Goal: Transaction & Acquisition: Purchase product/service

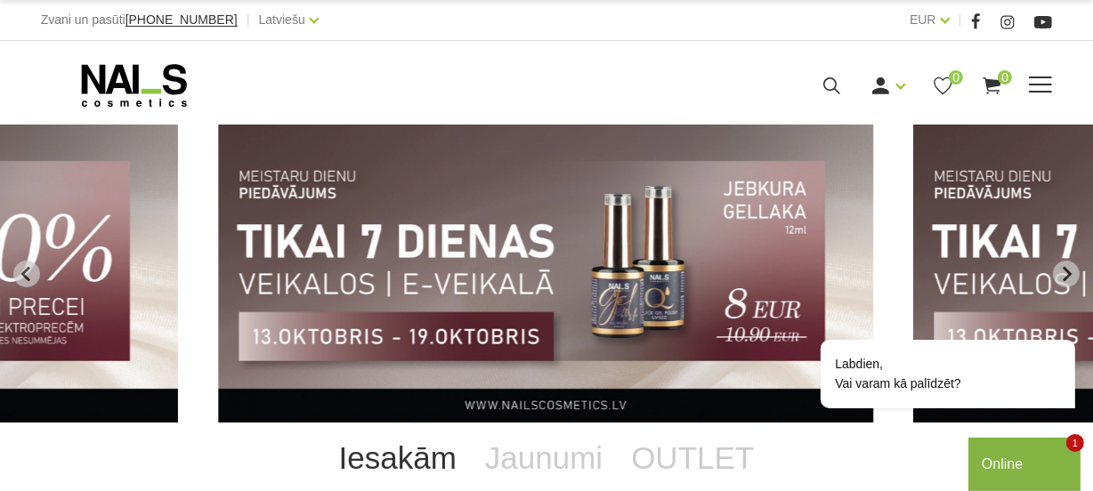
click at [1039, 84] on span at bounding box center [1040, 85] width 23 height 2
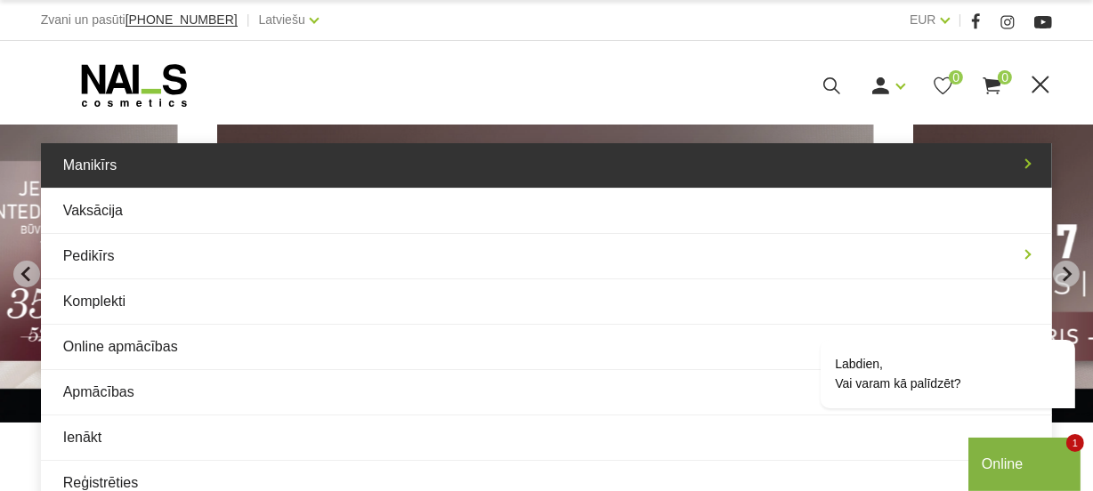
click at [189, 166] on link "Manikīrs" at bounding box center [547, 165] width 1012 height 45
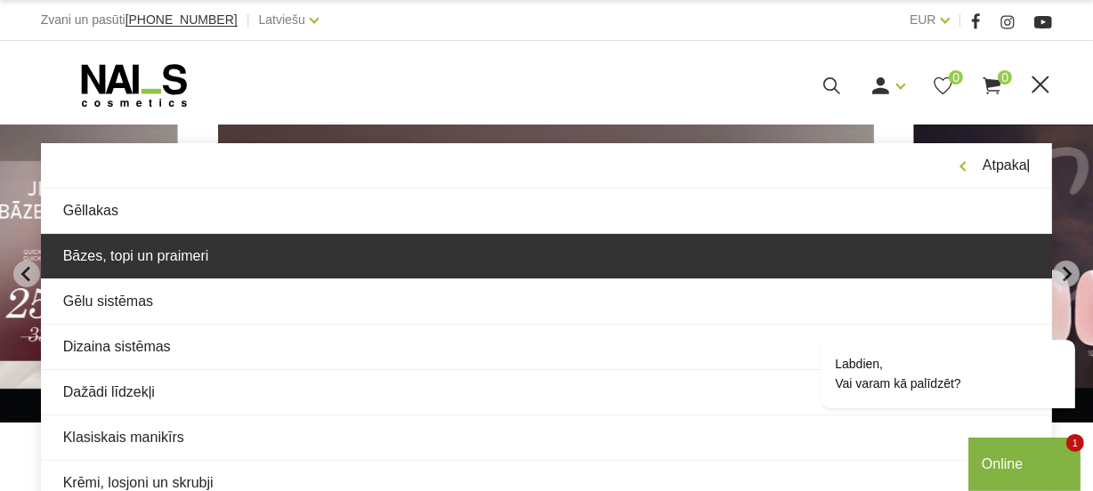
click at [179, 259] on link "Bāzes, topi un praimeri" at bounding box center [547, 256] width 1012 height 45
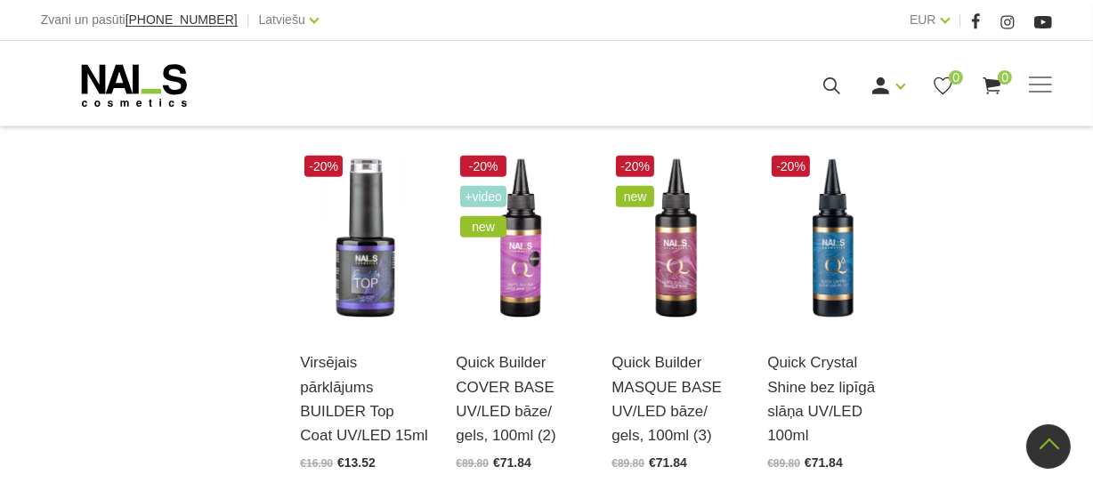
scroll to position [1860, 0]
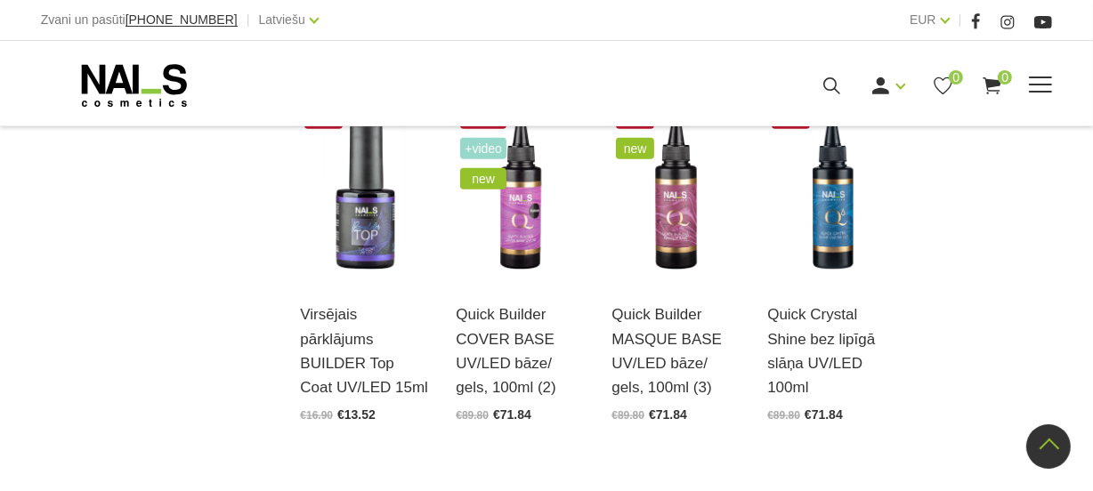
click at [1049, 93] on span at bounding box center [1040, 86] width 23 height 18
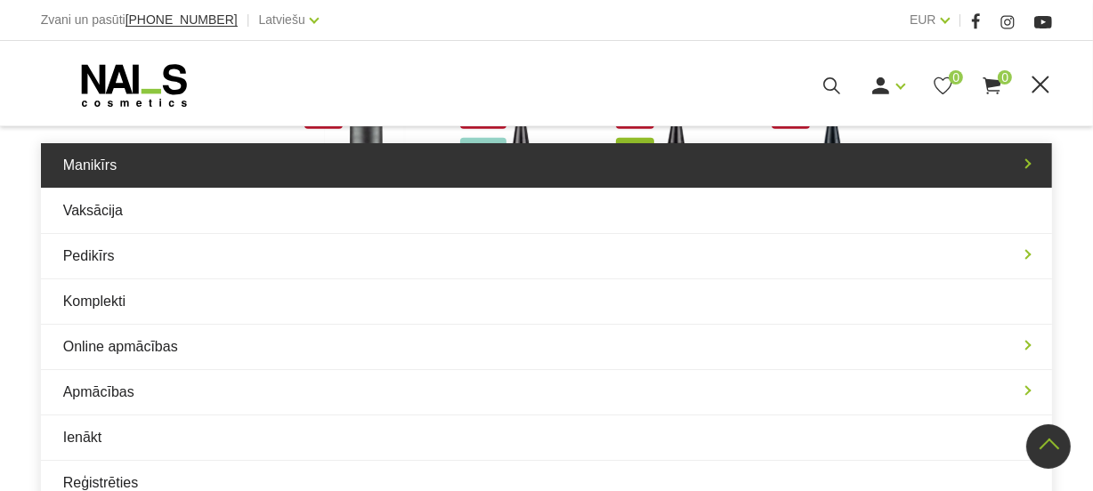
click at [90, 165] on link "Manikīrs" at bounding box center [547, 165] width 1012 height 45
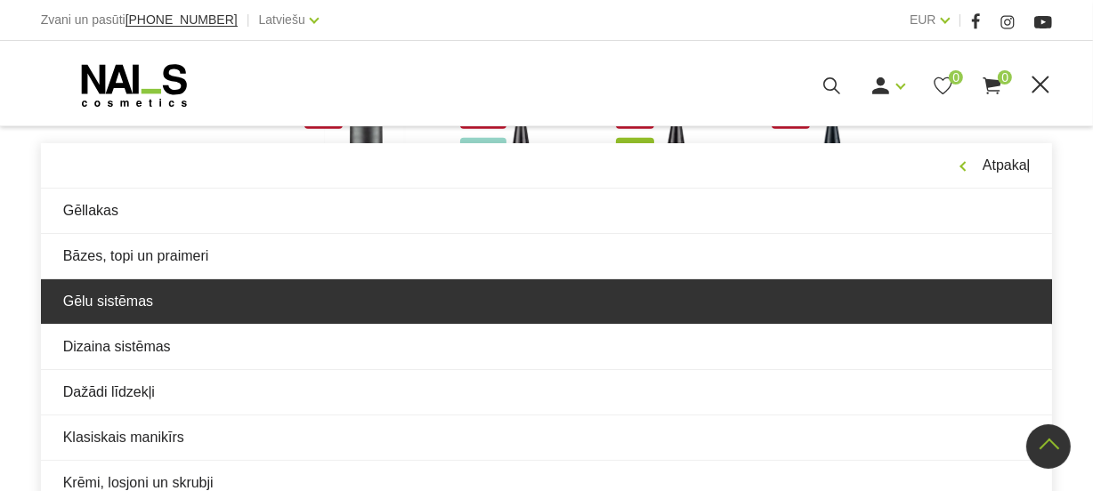
click at [156, 312] on link "Gēlu sistēmas" at bounding box center [547, 301] width 1012 height 45
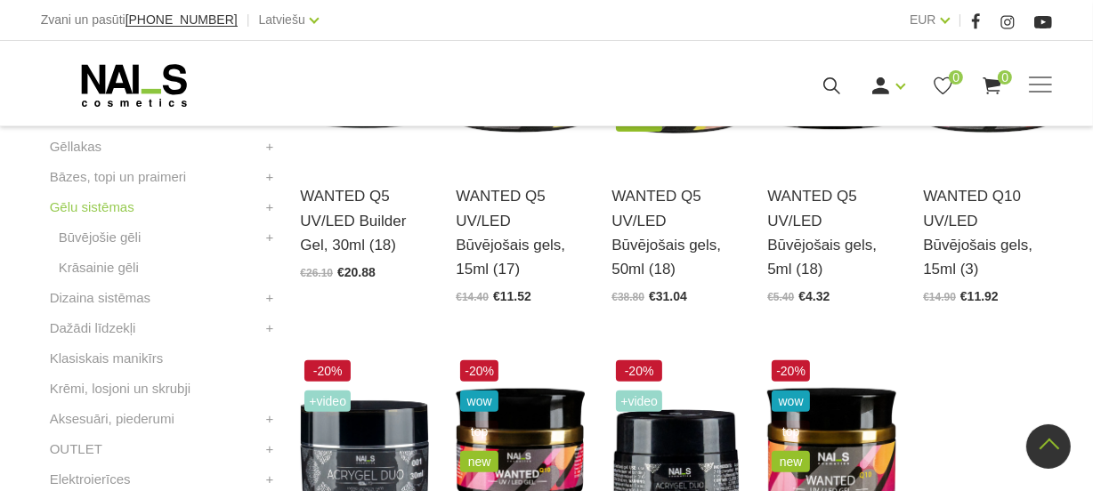
scroll to position [809, 0]
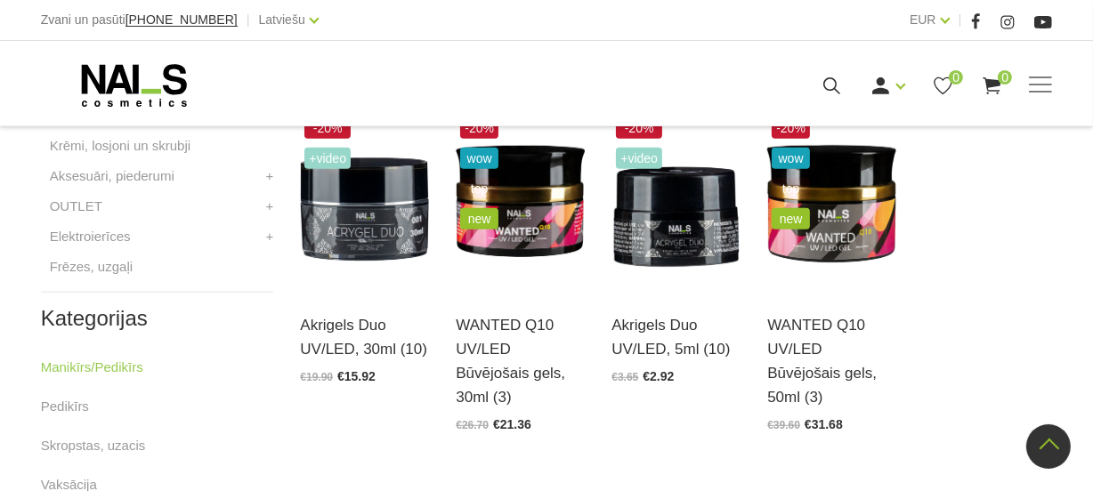
drag, startPoint x: 815, startPoint y: 319, endPoint x: 987, endPoint y: 463, distance: 224.3
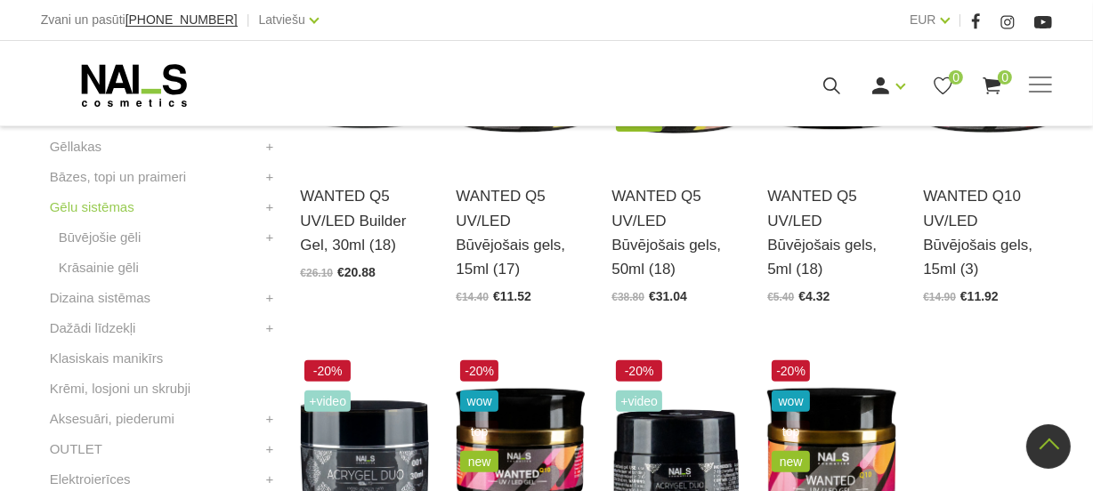
scroll to position [404, 0]
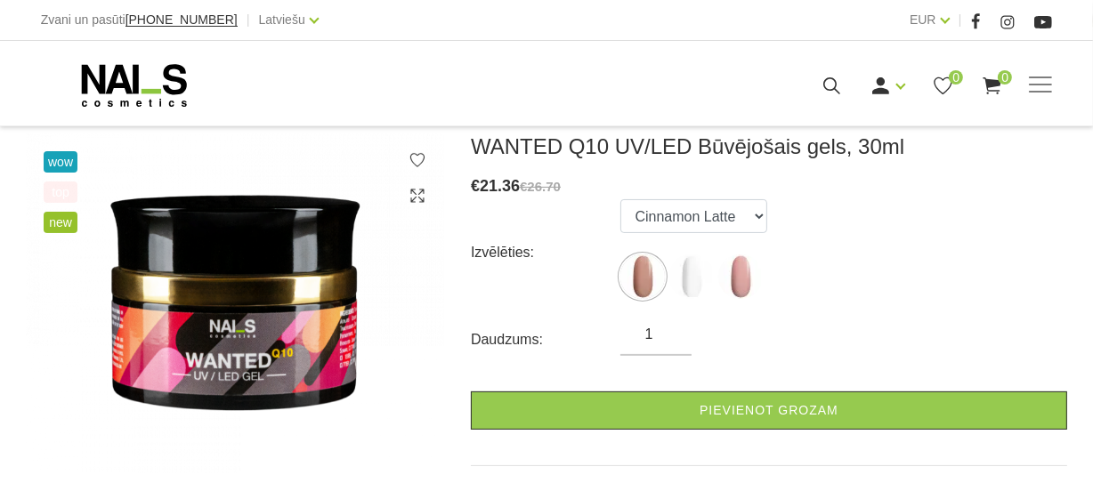
scroll to position [242, 0]
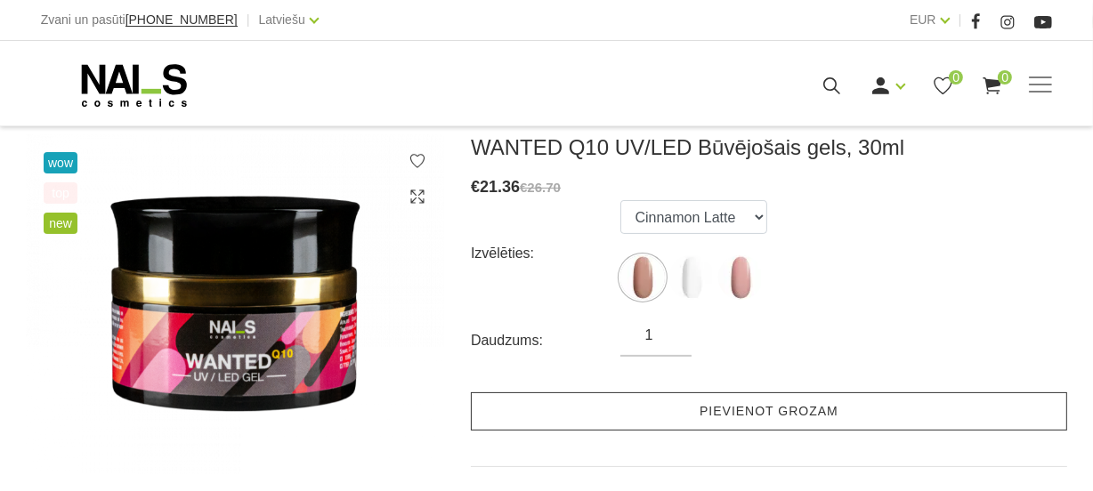
click at [823, 403] on link "Pievienot grozam" at bounding box center [769, 412] width 596 height 38
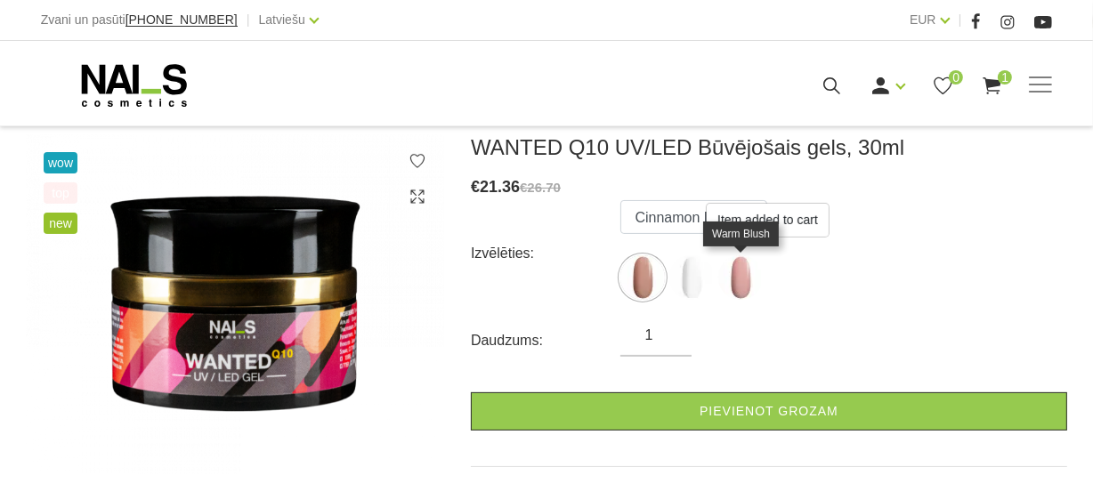
click at [742, 279] on img at bounding box center [740, 277] width 45 height 45
select select "4668"
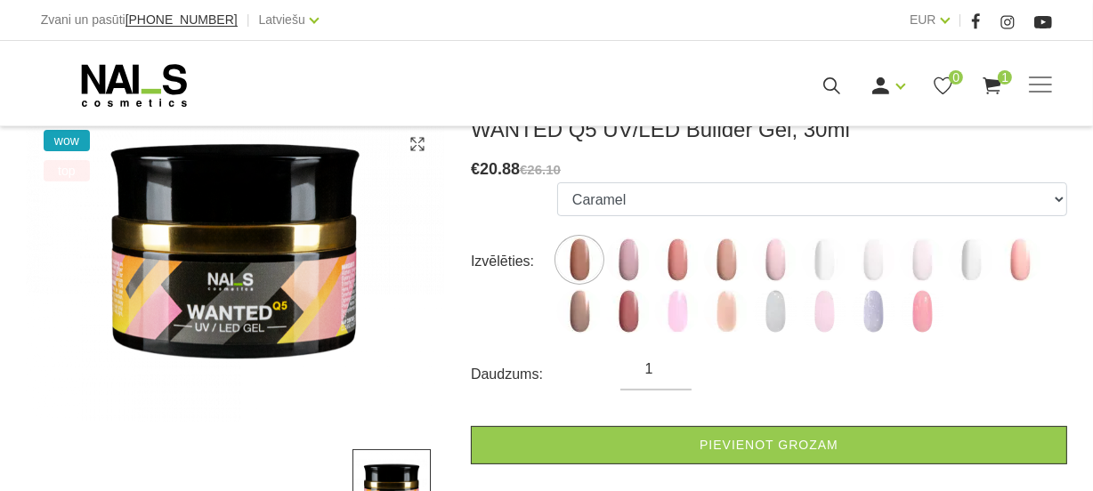
scroll to position [323, 0]
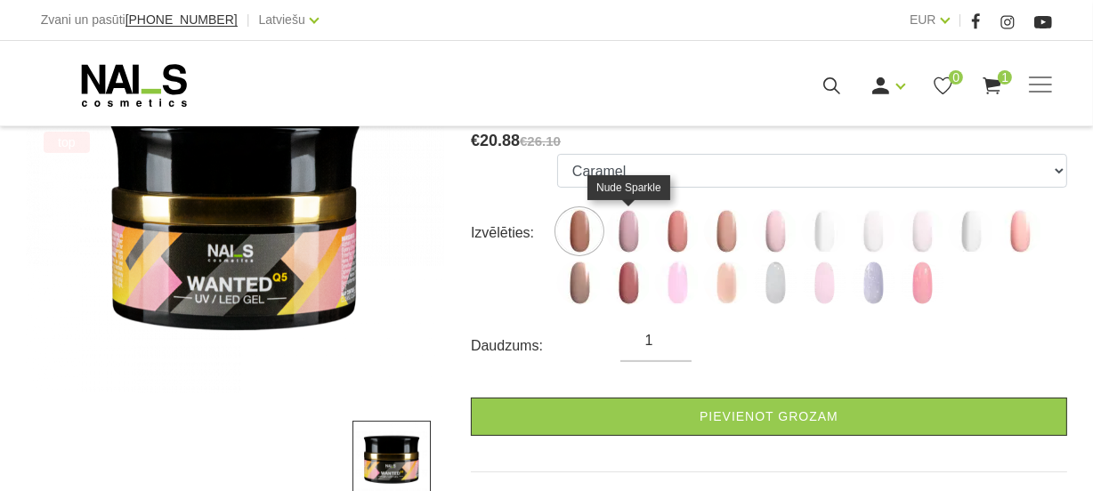
click at [635, 242] on img at bounding box center [628, 231] width 45 height 45
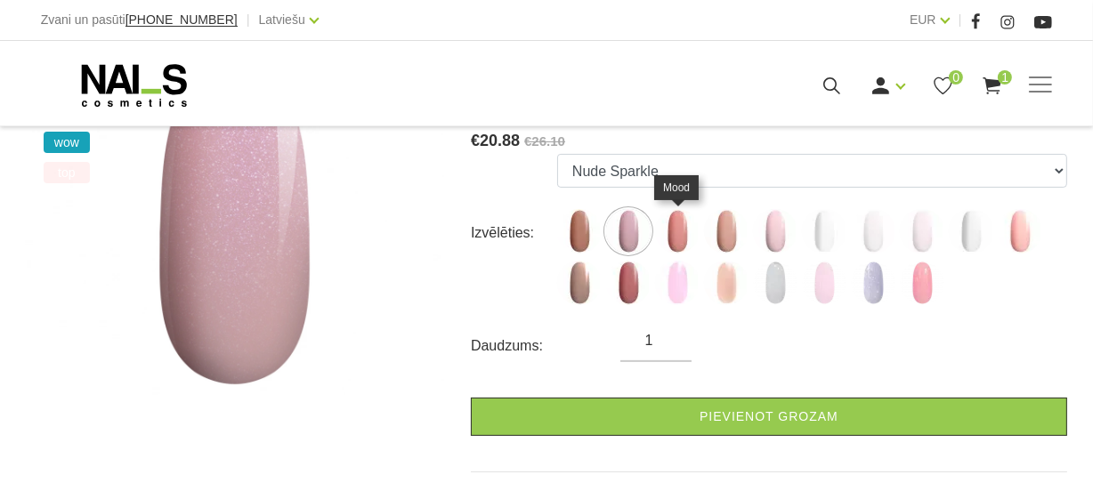
click at [676, 223] on img at bounding box center [677, 231] width 45 height 45
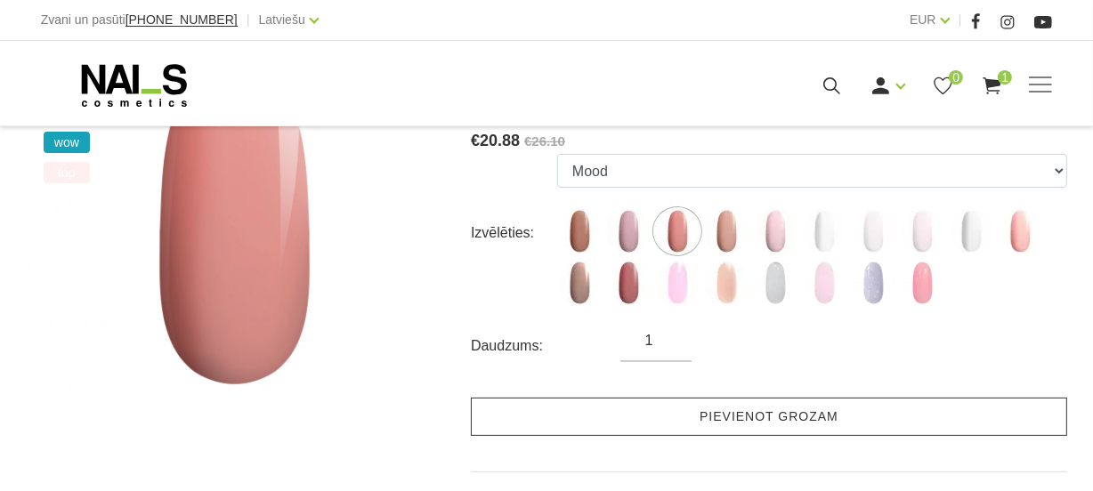
click at [709, 419] on link "Pievienot grozam" at bounding box center [769, 417] width 596 height 38
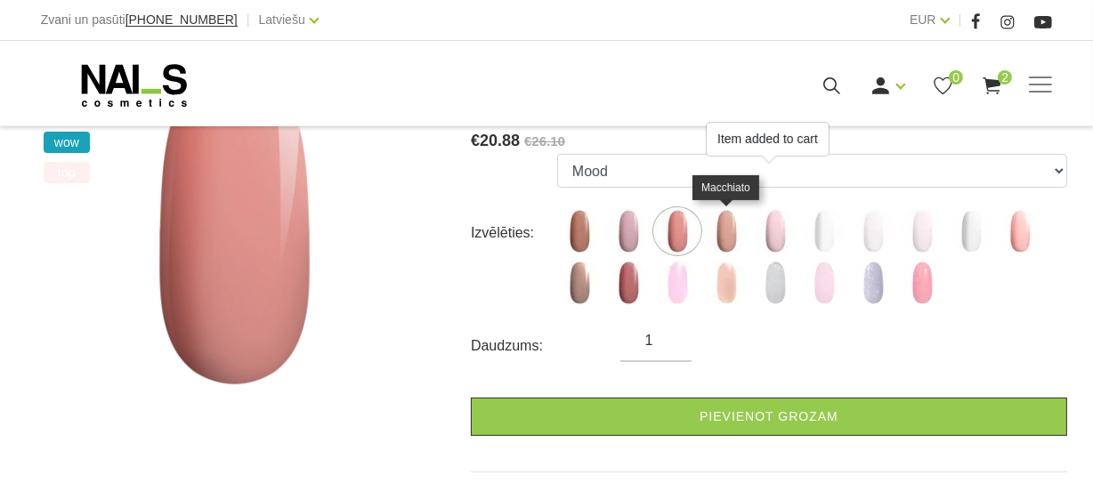
click at [732, 239] on img at bounding box center [726, 231] width 45 height 45
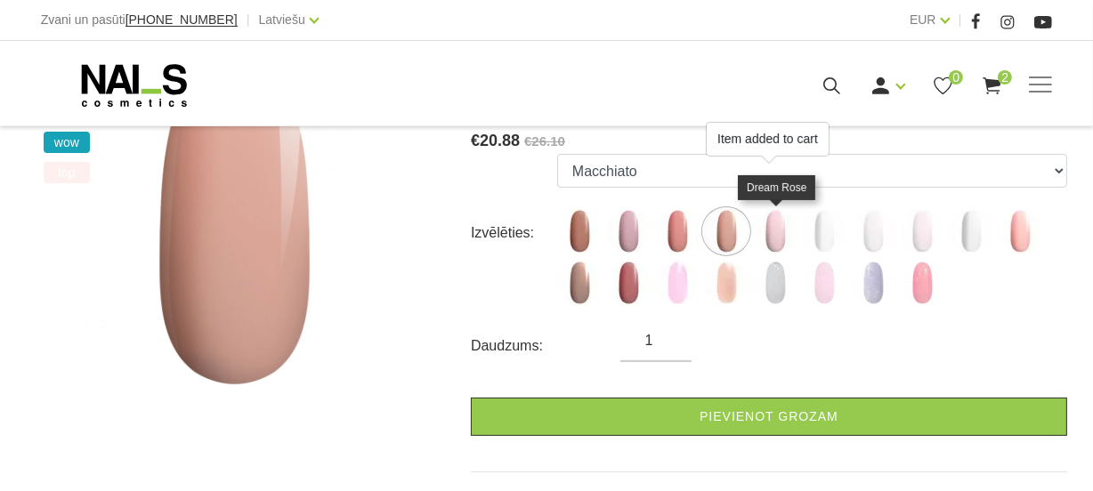
click at [775, 238] on img at bounding box center [775, 231] width 45 height 45
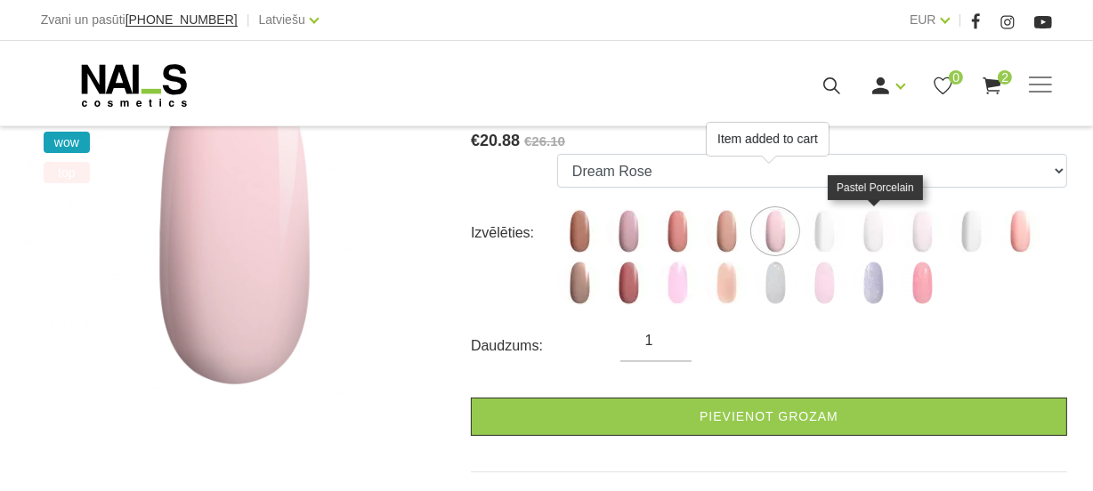
click at [864, 231] on img at bounding box center [873, 231] width 45 height 45
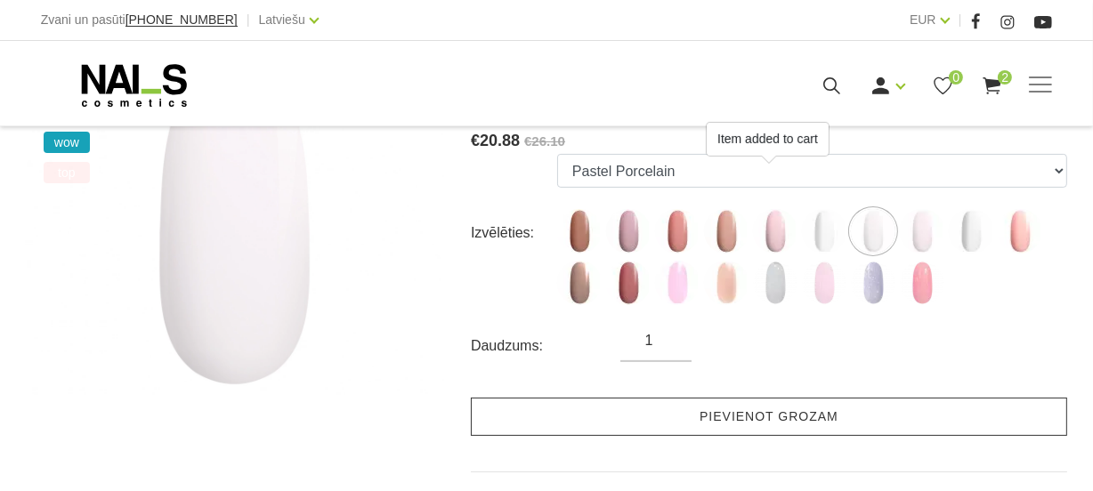
click at [719, 417] on link "Pievienot grozam" at bounding box center [769, 417] width 596 height 38
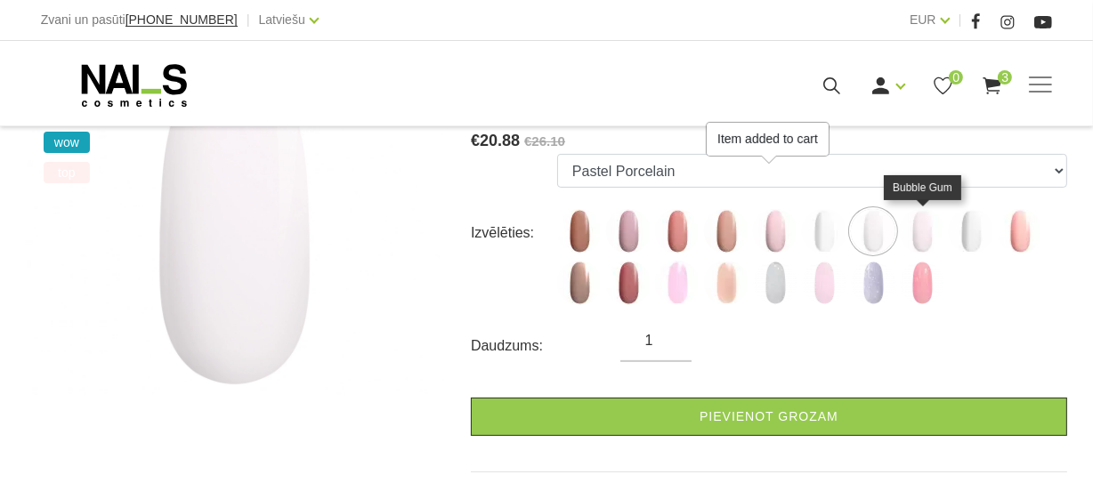
click at [924, 235] on img at bounding box center [922, 231] width 45 height 45
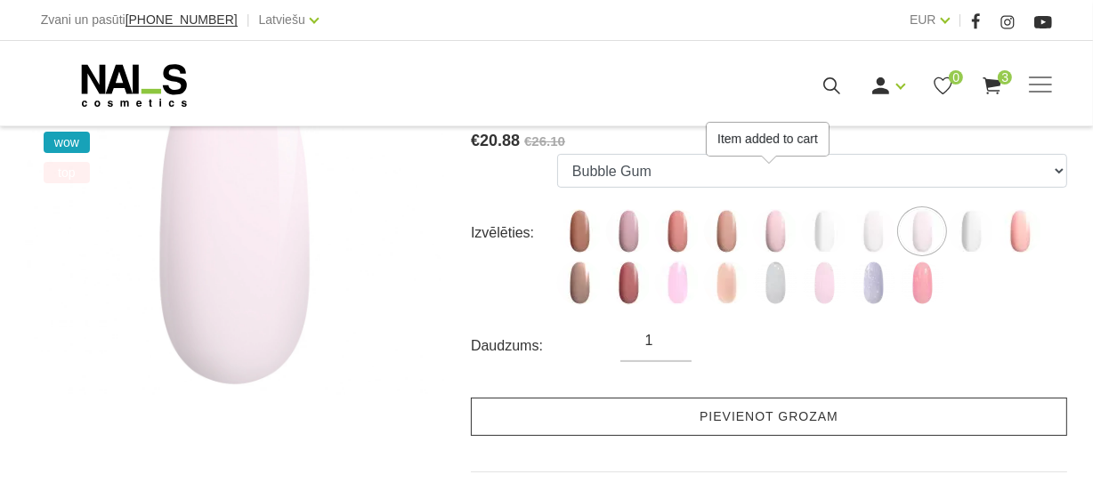
click at [823, 411] on link "Pievienot grozam" at bounding box center [769, 417] width 596 height 38
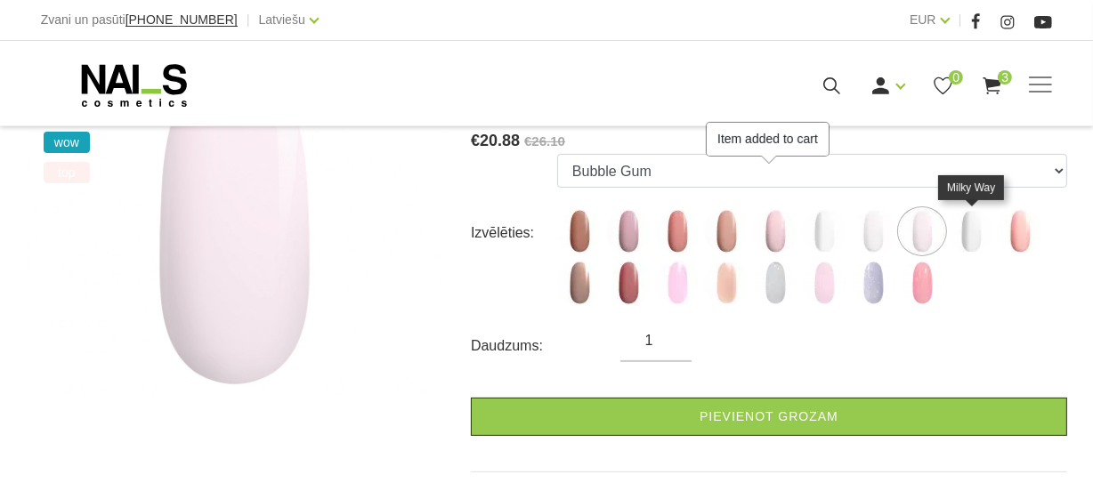
click at [975, 237] on img at bounding box center [971, 231] width 45 height 45
select select "5851"
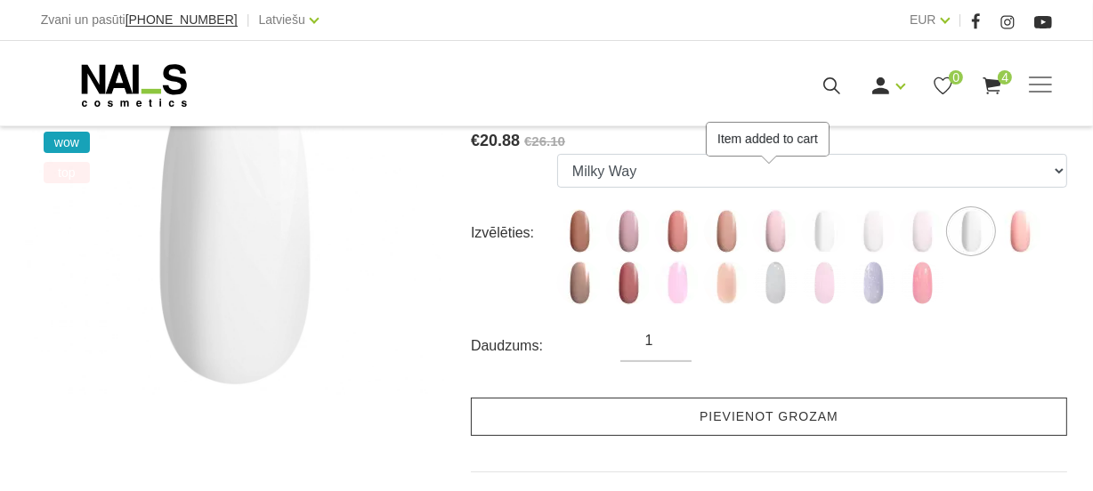
click at [880, 424] on link "Pievienot grozam" at bounding box center [769, 417] width 596 height 38
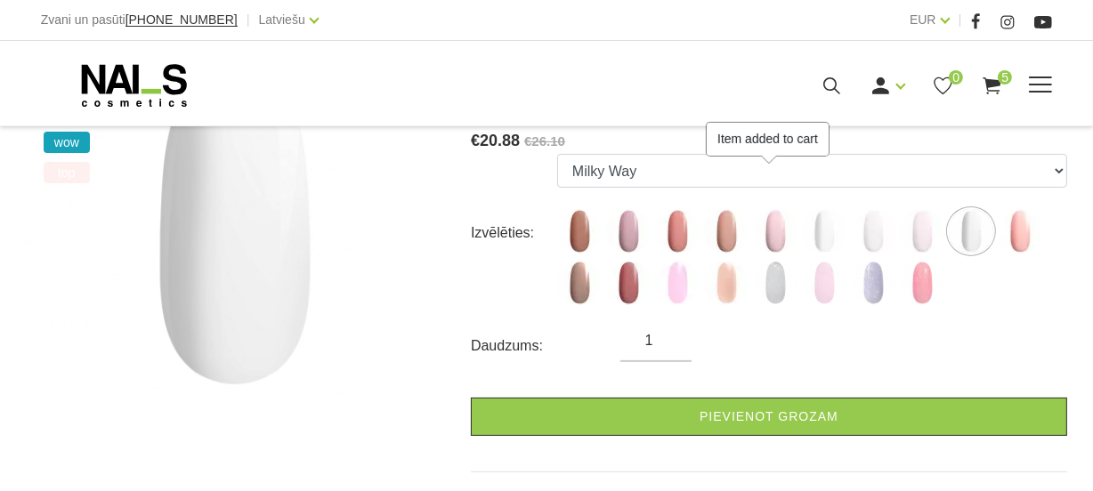
click at [1039, 85] on span at bounding box center [1040, 85] width 23 height 2
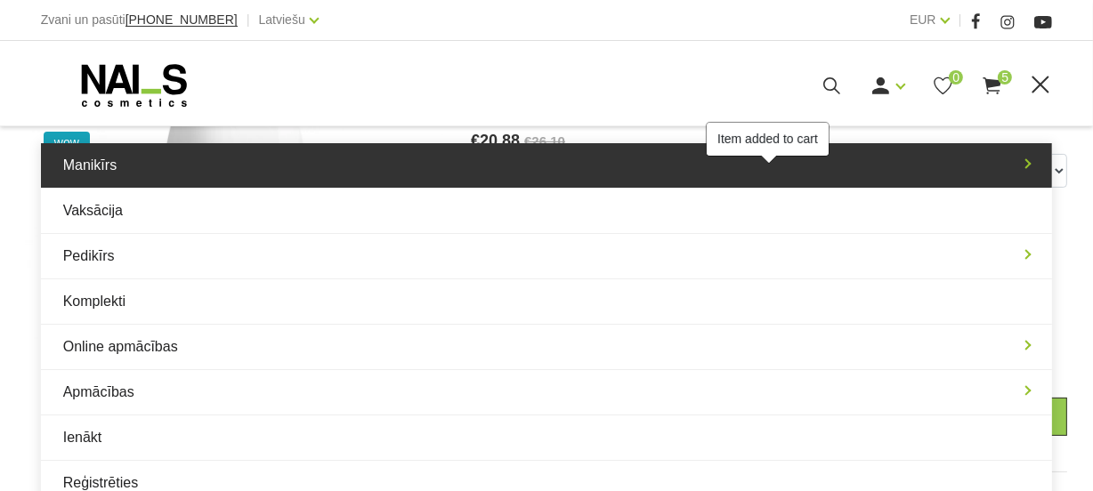
click at [113, 163] on link "Manikīrs" at bounding box center [547, 165] width 1012 height 45
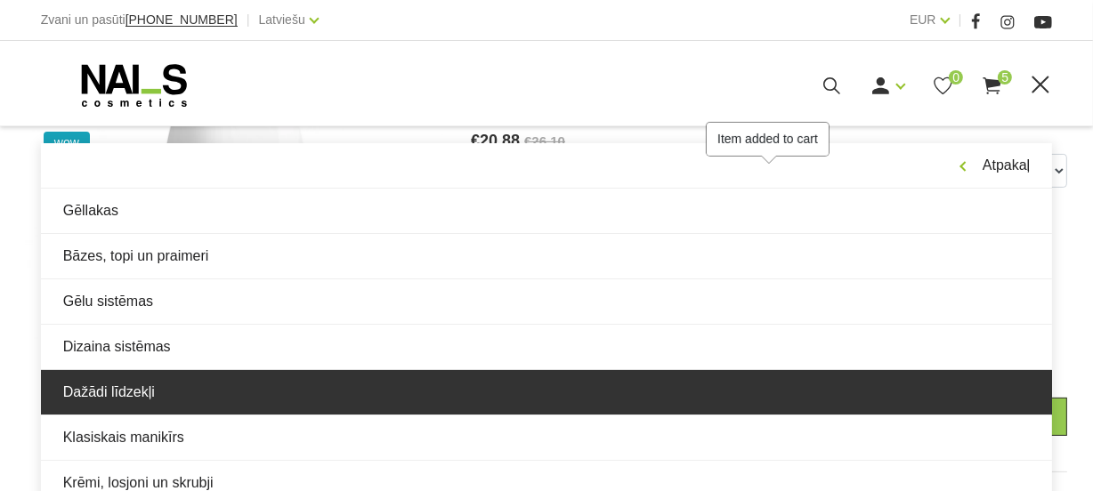
click at [179, 383] on link "Dažādi līdzekļi" at bounding box center [547, 392] width 1012 height 45
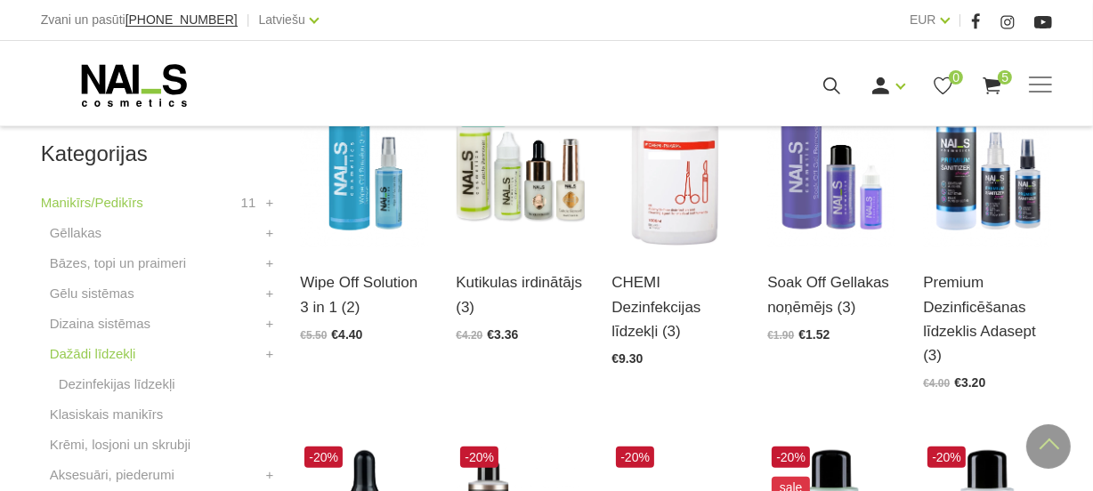
scroll to position [485, 0]
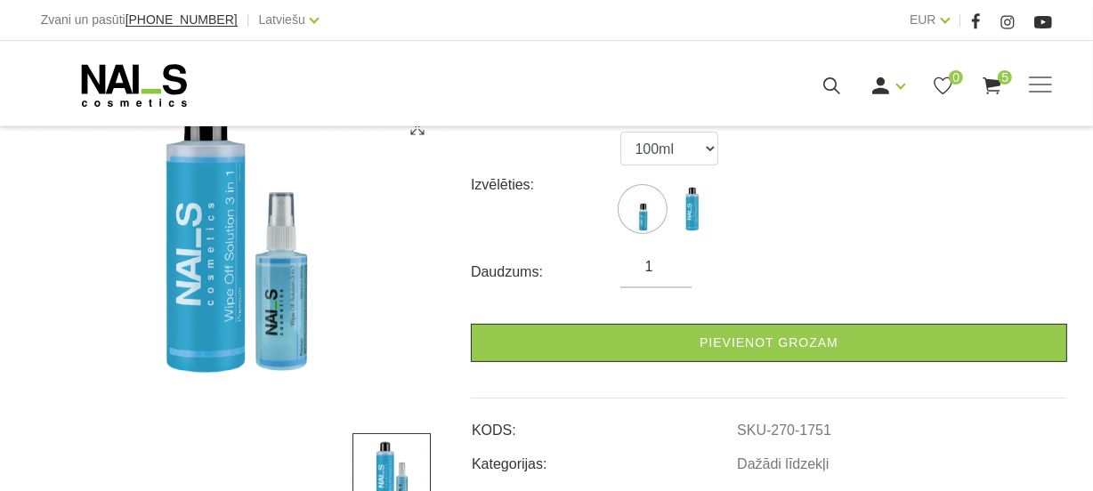
scroll to position [323, 0]
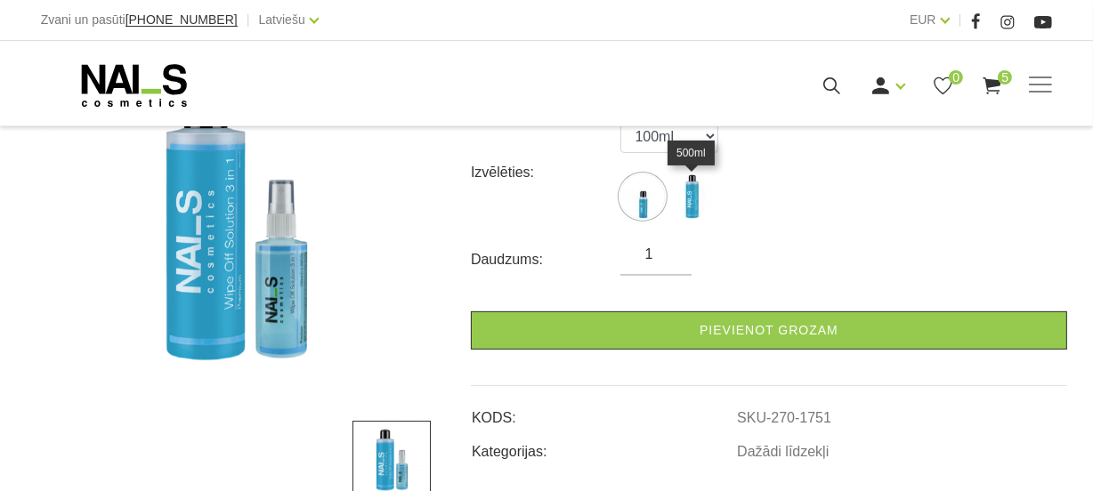
click at [692, 196] on img at bounding box center [691, 196] width 45 height 45
select select "1752"
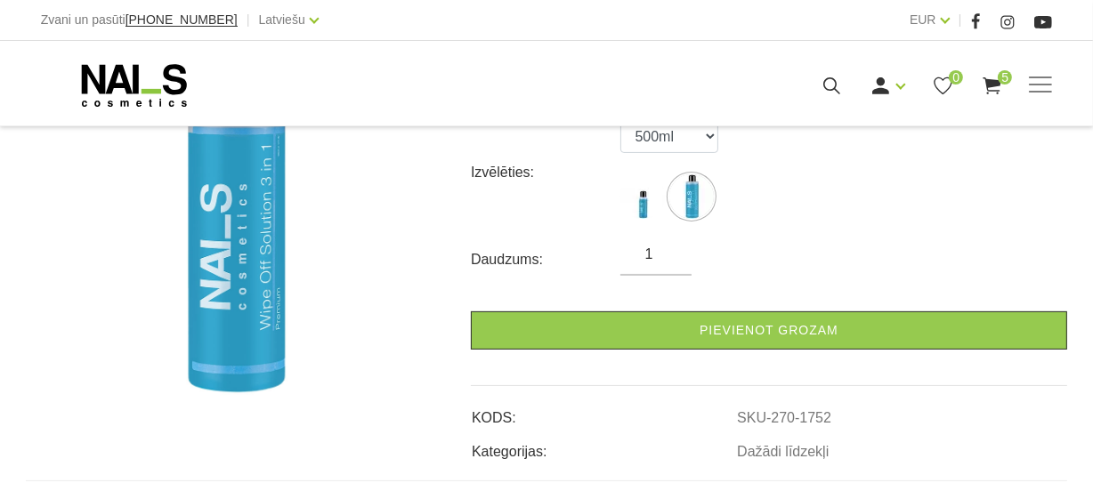
scroll to position [242, 0]
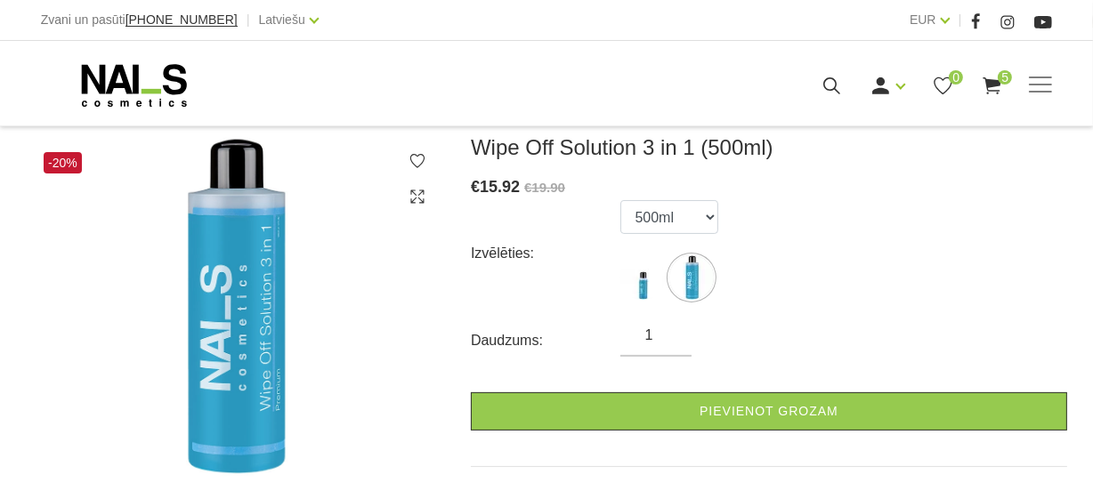
click at [661, 337] on input "1" at bounding box center [655, 335] width 71 height 21
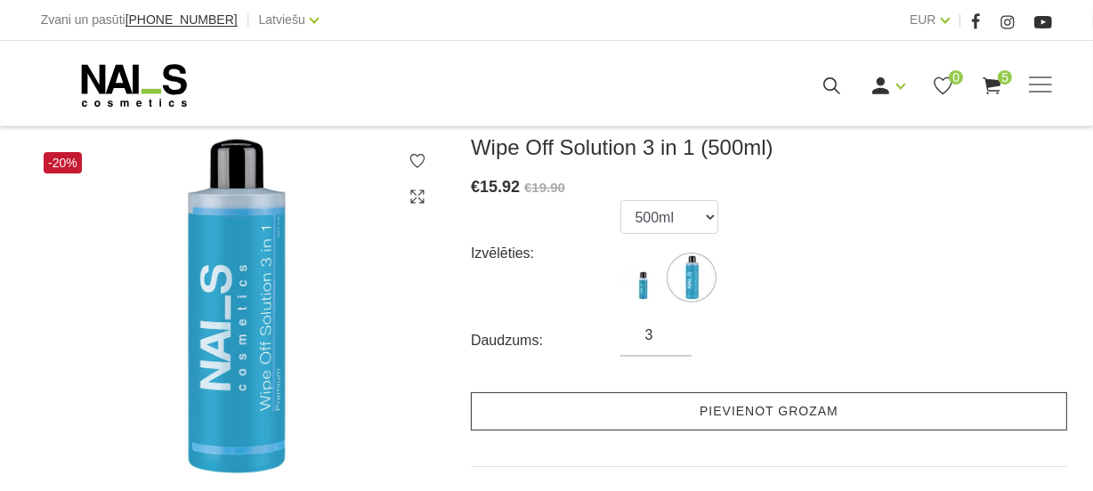
type input "3"
click at [668, 409] on link "Pievienot grozam" at bounding box center [769, 412] width 596 height 38
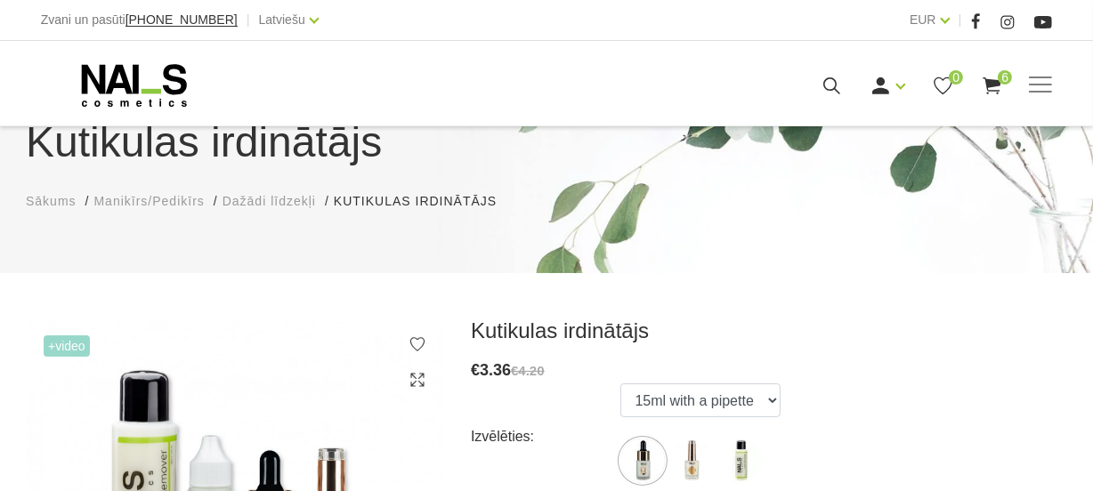
scroll to position [242, 0]
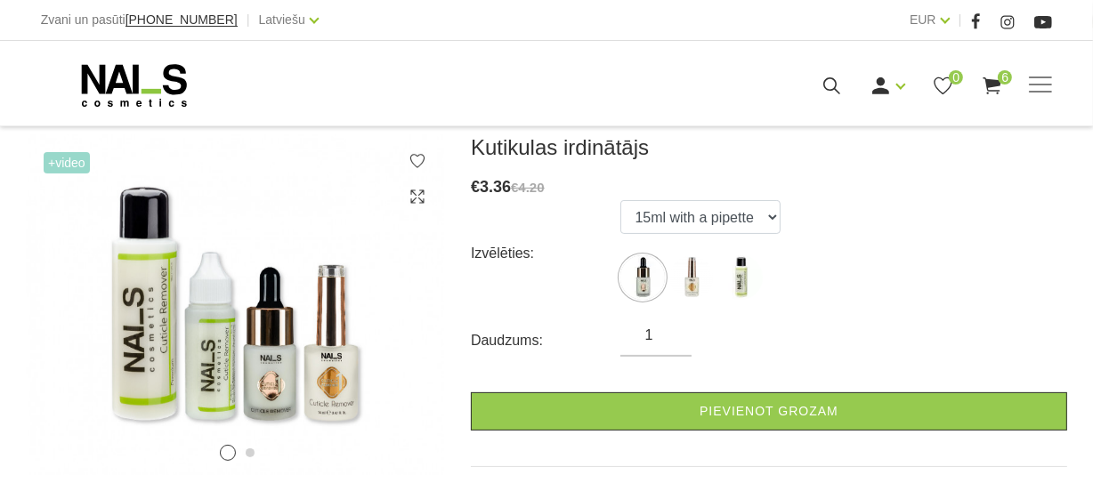
click at [659, 335] on input "1" at bounding box center [655, 335] width 71 height 21
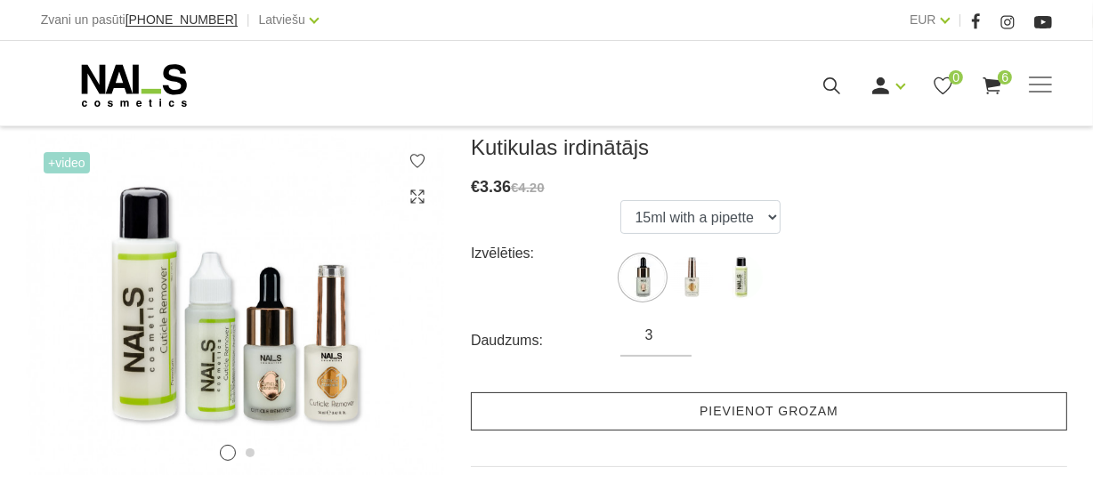
type input "3"
click at [709, 414] on link "Pievienot grozam" at bounding box center [769, 412] width 596 height 38
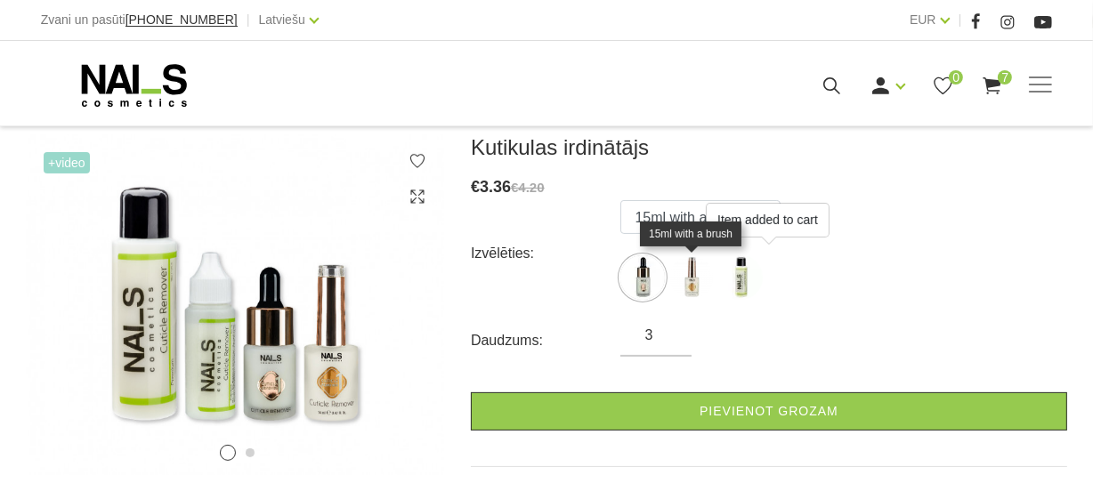
click at [695, 281] on img at bounding box center [691, 277] width 45 height 45
select select "364"
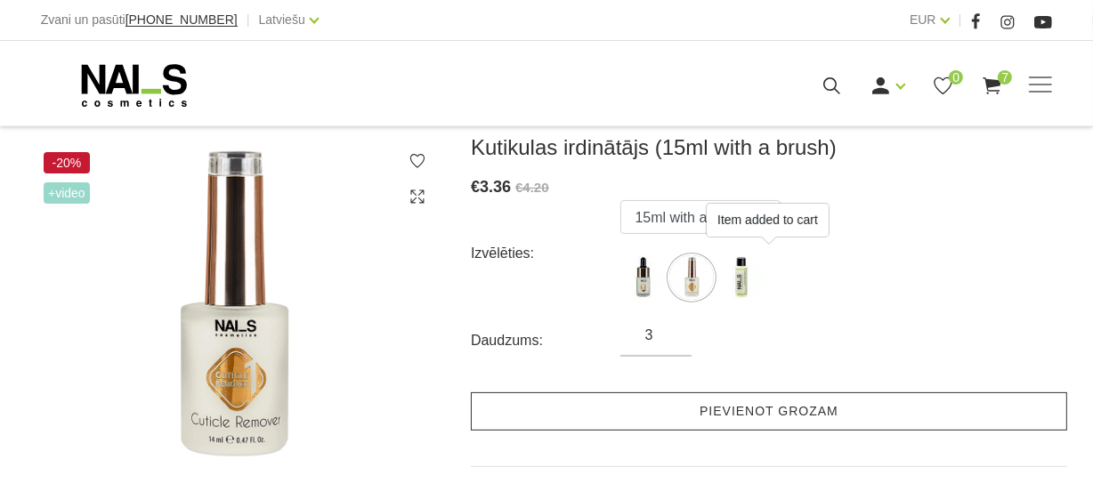
click at [712, 408] on link "Pievienot grozam" at bounding box center [769, 412] width 596 height 38
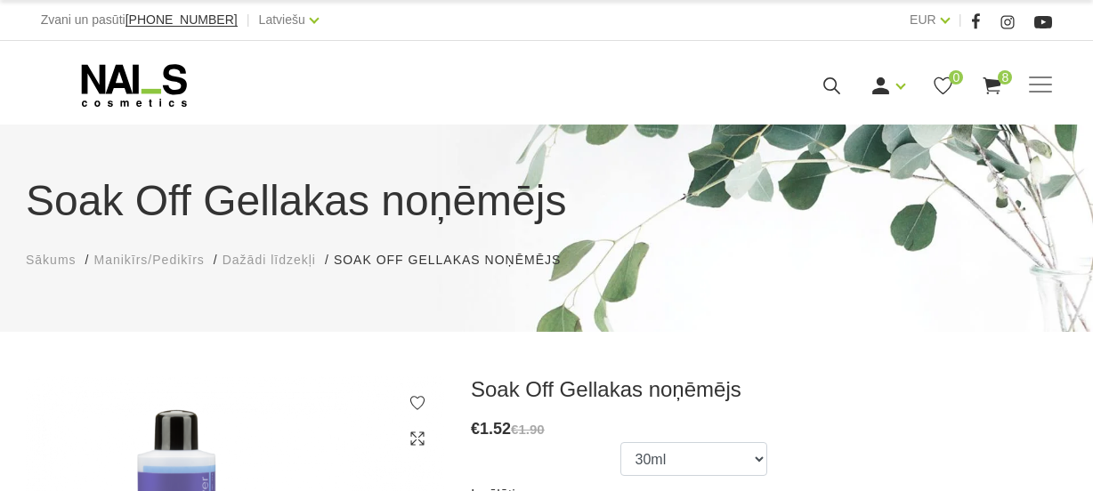
scroll to position [323, 0]
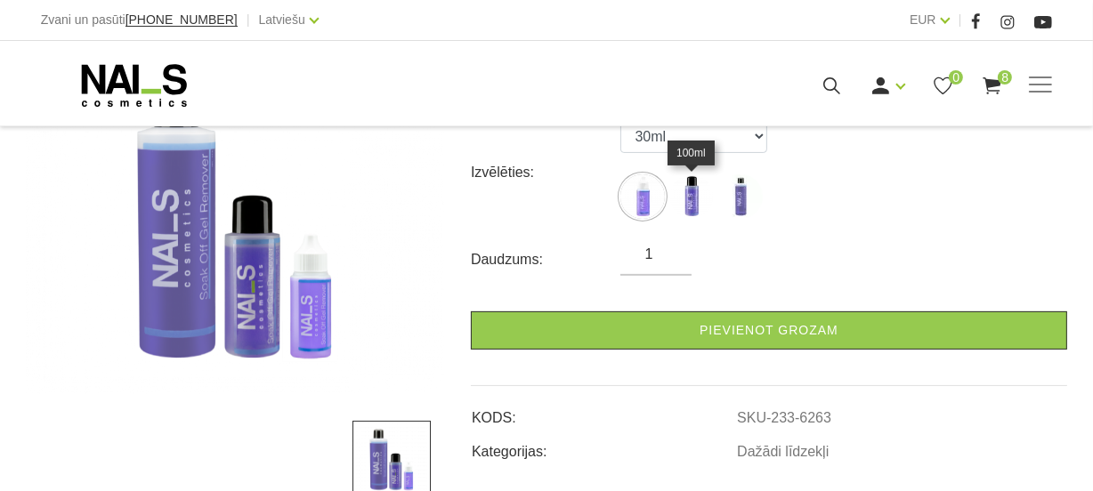
click at [694, 193] on img at bounding box center [691, 196] width 45 height 45
select select "453"
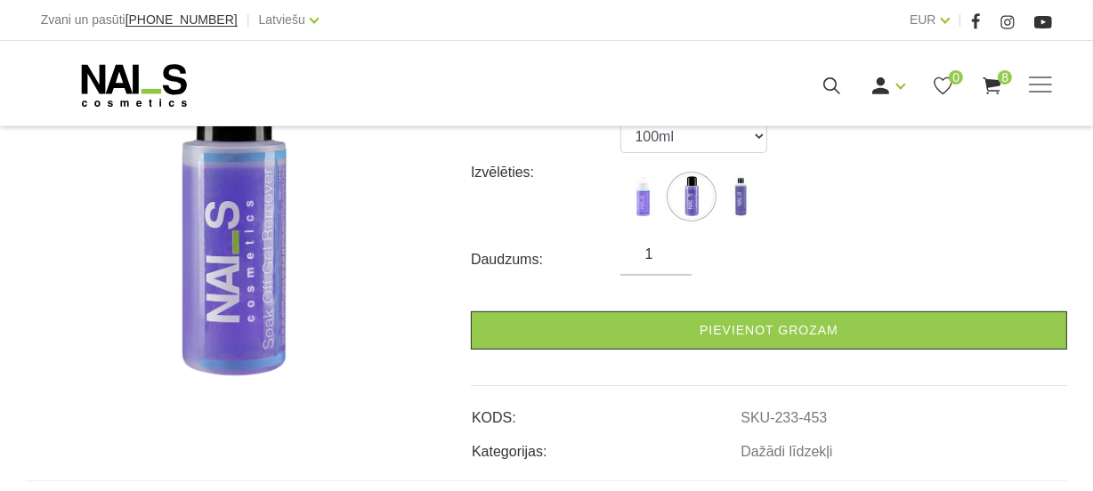
click at [659, 252] on input "1" at bounding box center [655, 254] width 71 height 21
type input "4"
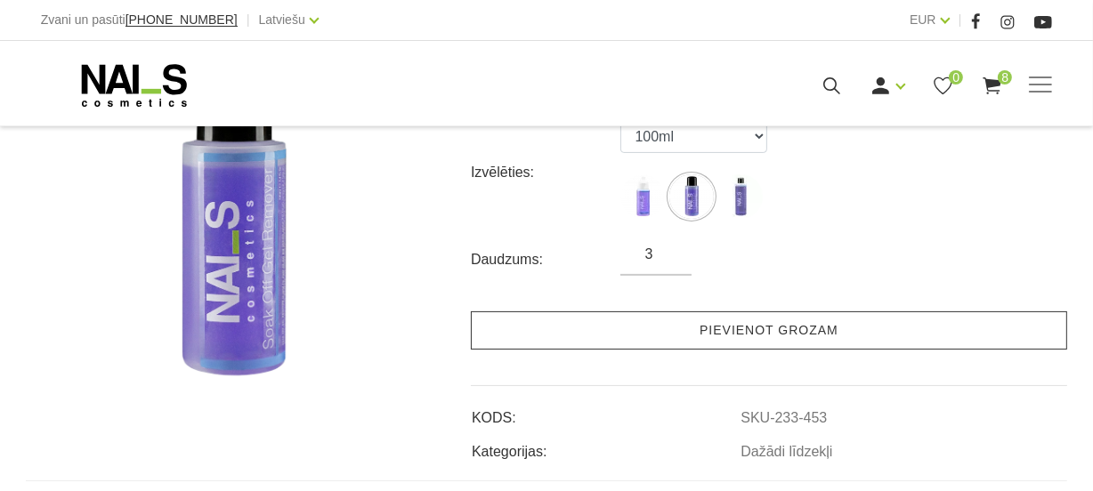
type input "3"
click at [668, 322] on link "Pievienot grozam" at bounding box center [769, 331] width 596 height 38
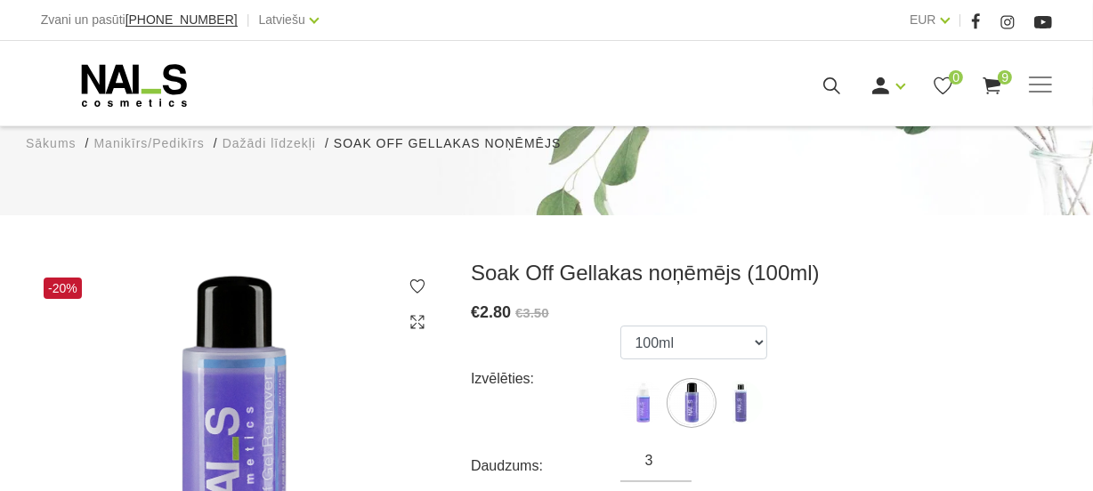
scroll to position [80, 0]
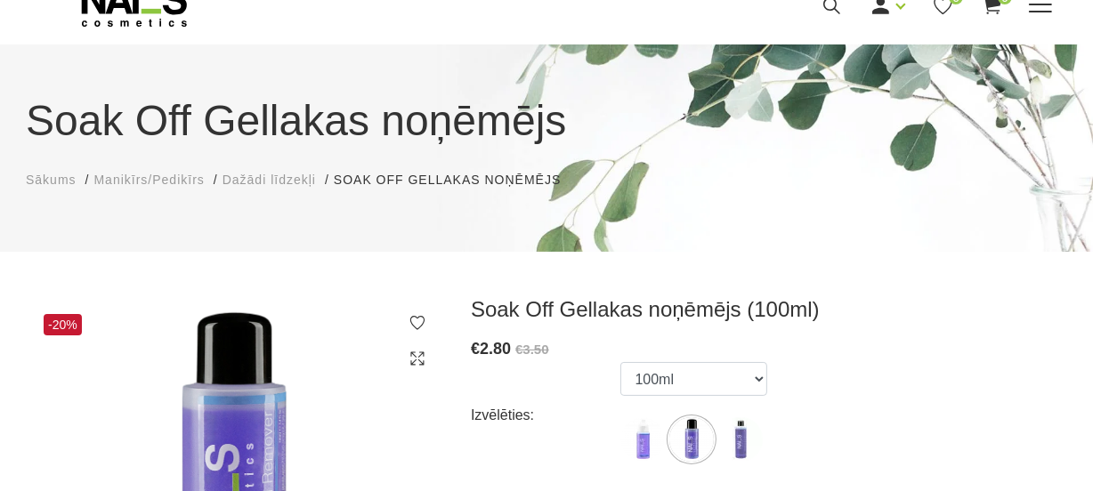
click at [1038, 9] on span at bounding box center [1040, 5] width 23 height 18
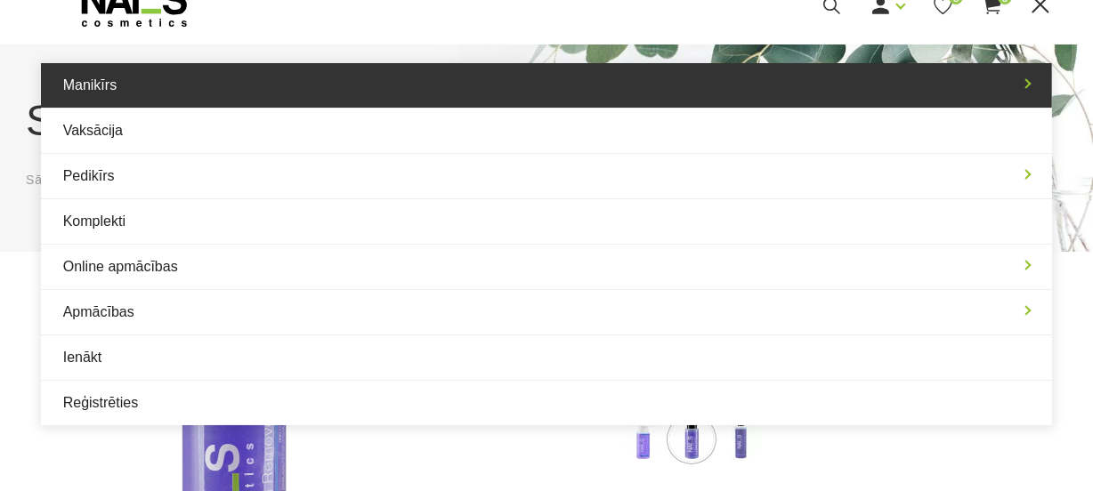
click at [887, 75] on link "Manikīrs" at bounding box center [547, 85] width 1012 height 45
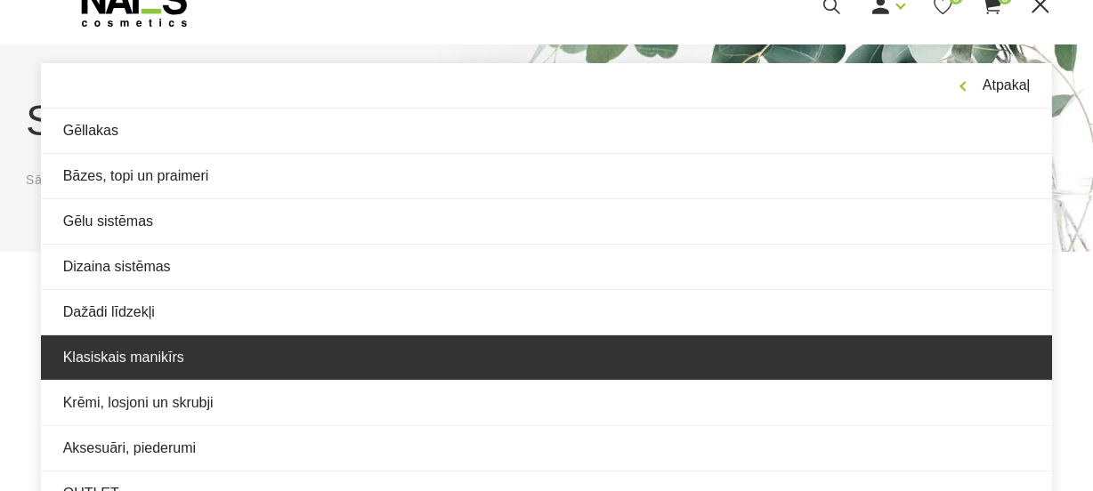
click at [153, 369] on link "Klasiskais manikīrs" at bounding box center [547, 358] width 1012 height 45
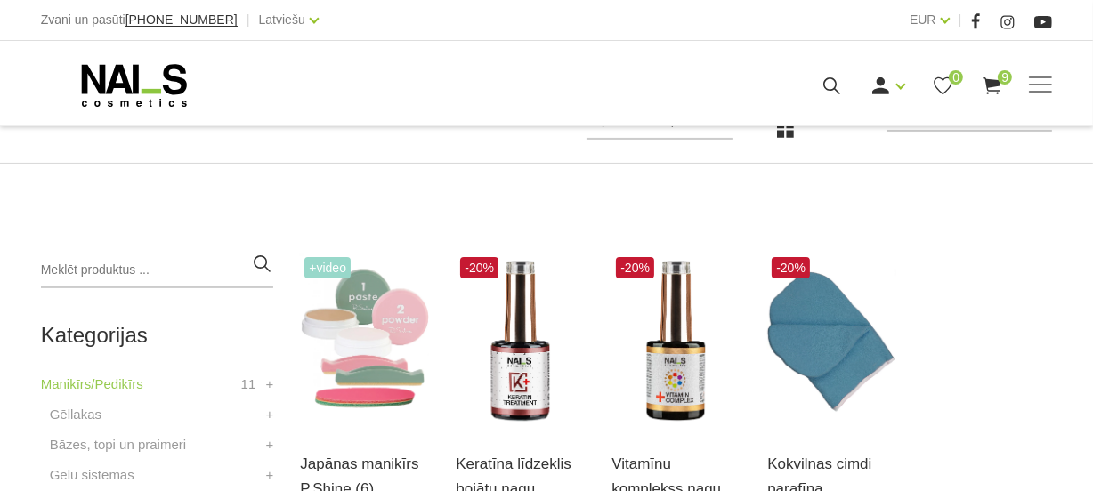
scroll to position [404, 0]
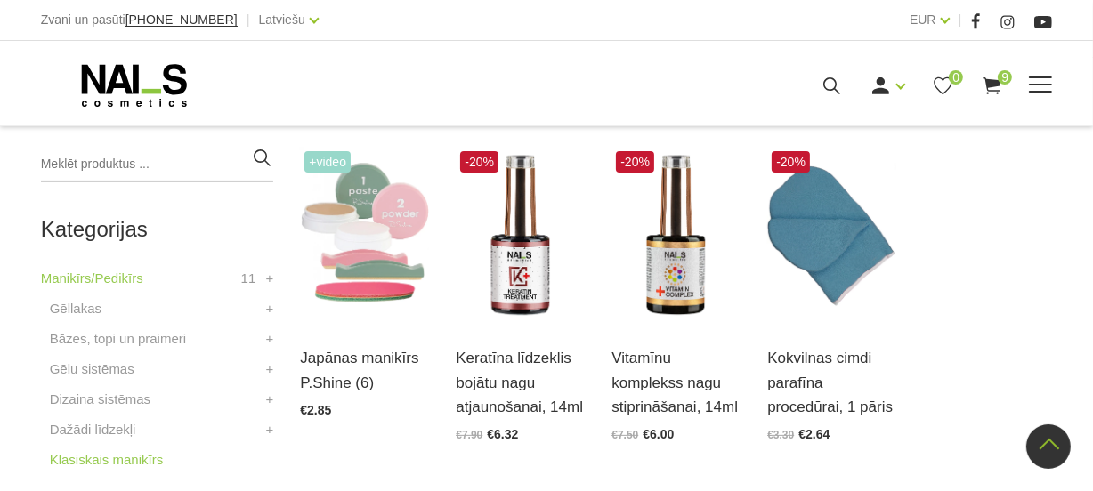
click at [1041, 85] on span at bounding box center [1040, 86] width 23 height 18
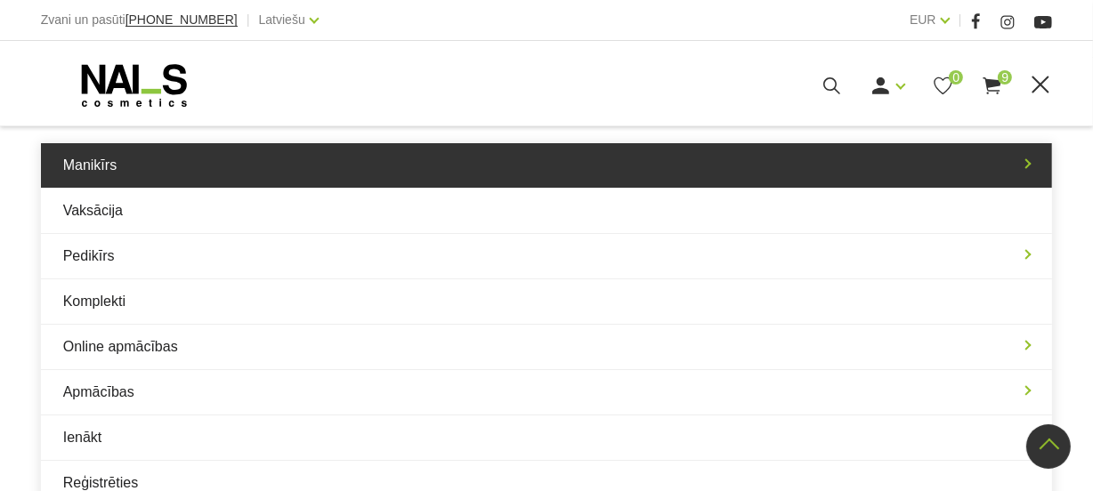
click at [109, 169] on link "Manikīrs" at bounding box center [547, 165] width 1012 height 45
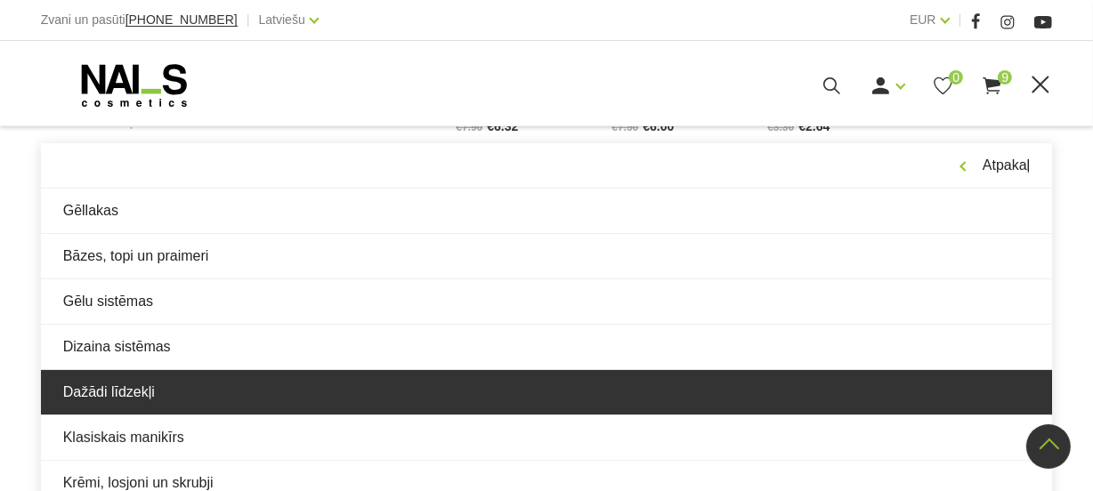
scroll to position [728, 0]
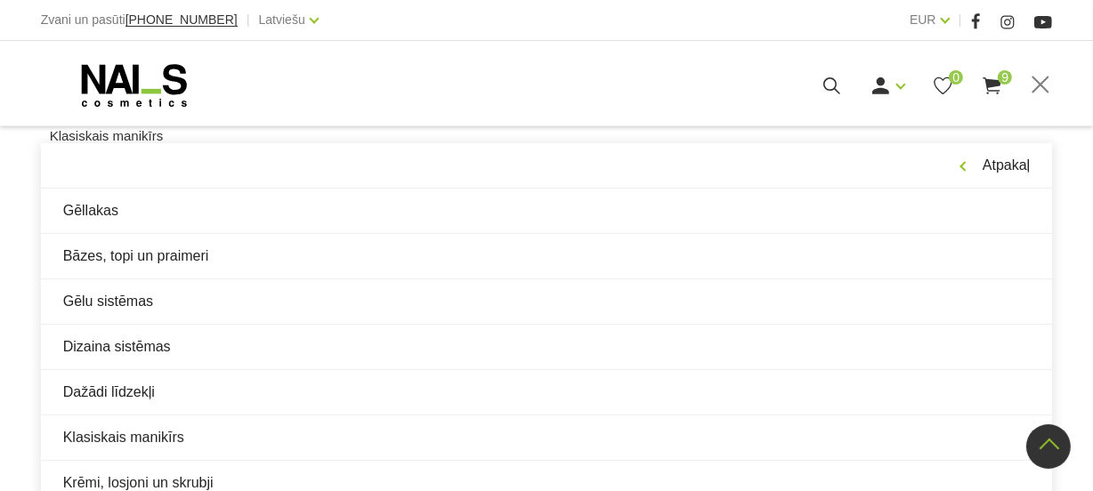
click at [97, 142] on link "Klasiskais manikīrs" at bounding box center [107, 136] width 114 height 21
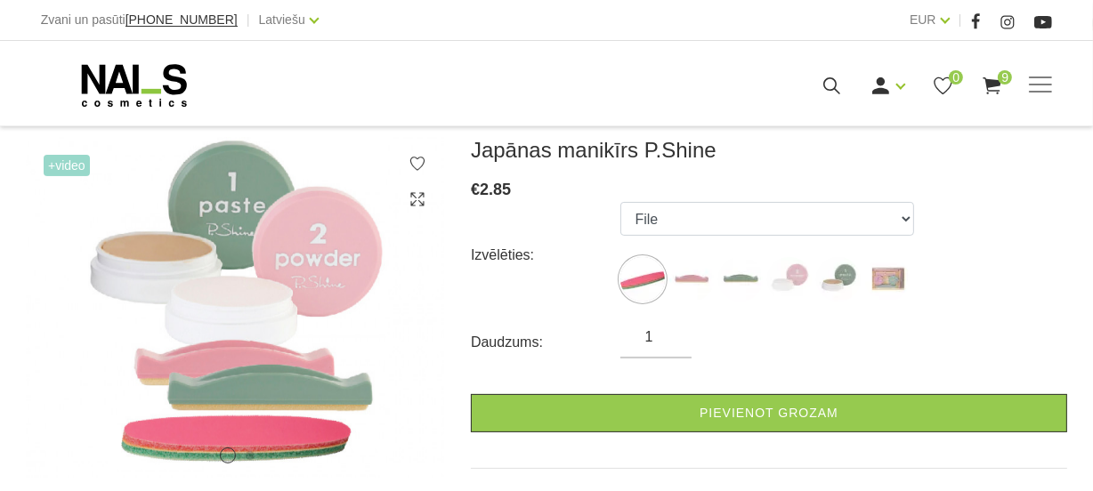
scroll to position [242, 0]
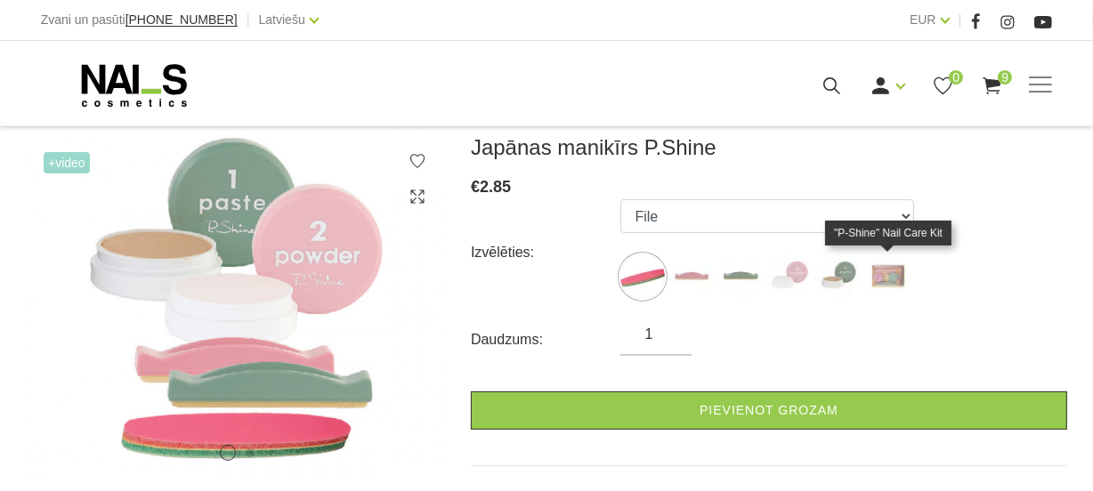
click at [887, 268] on img at bounding box center [887, 277] width 45 height 45
select select "127"
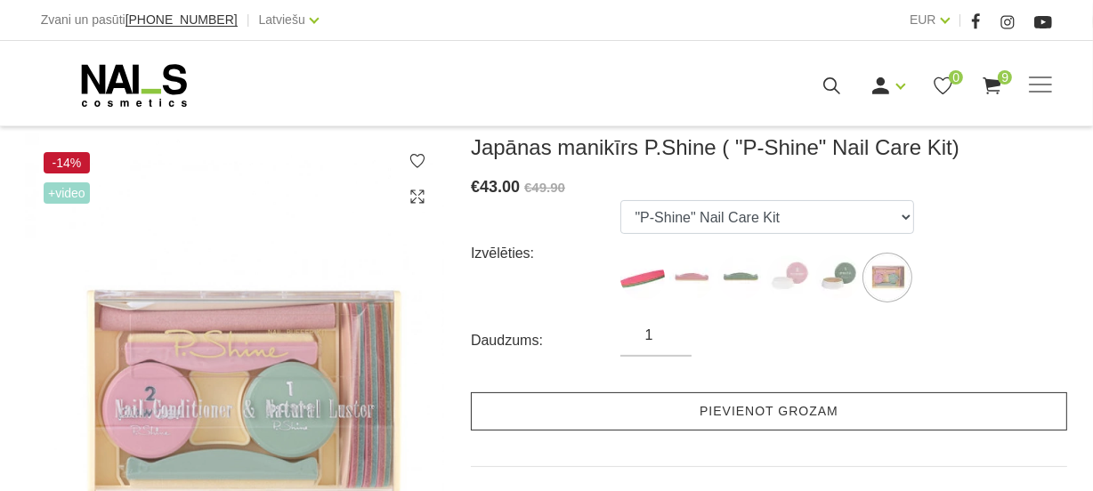
click at [747, 402] on link "Pievienot grozam" at bounding box center [769, 412] width 596 height 38
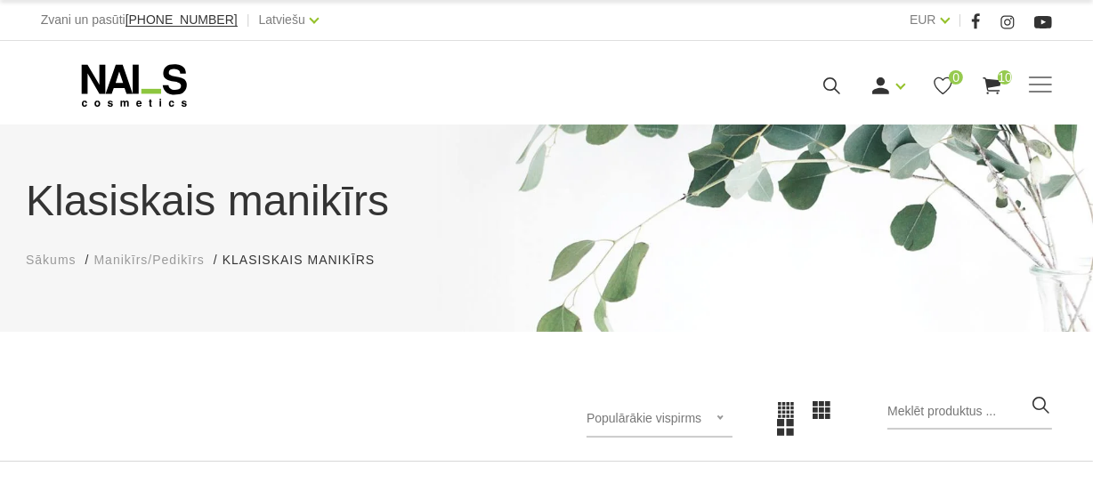
click at [129, 267] on span "Manikīrs/Pedikīrs" at bounding box center [148, 260] width 110 height 14
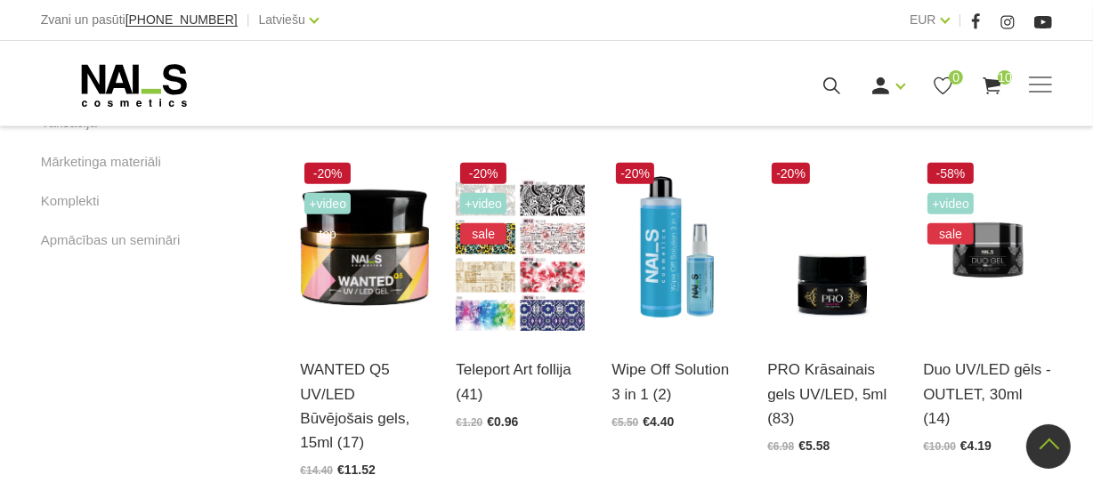
scroll to position [728, 0]
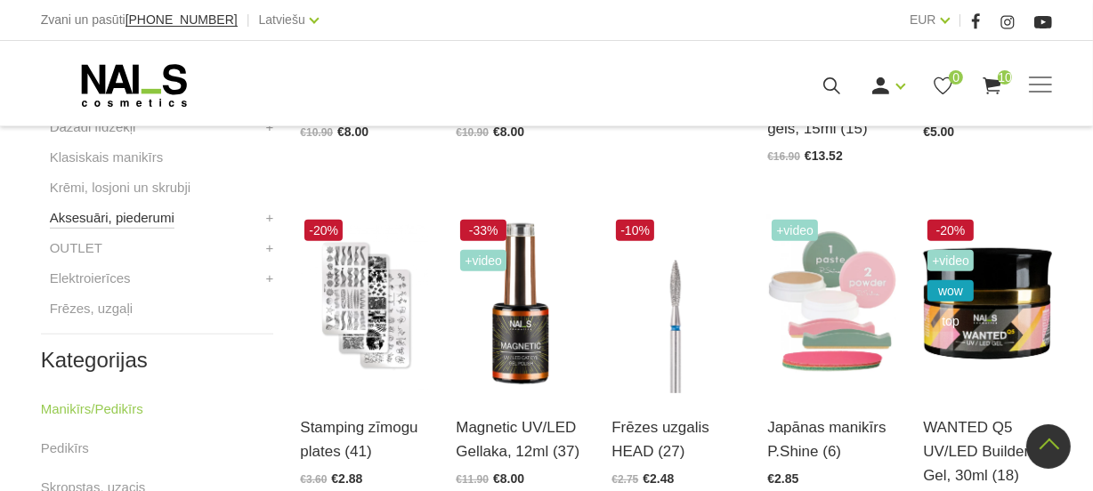
click at [133, 223] on link "Aksesuāri, piederumi" at bounding box center [112, 217] width 125 height 21
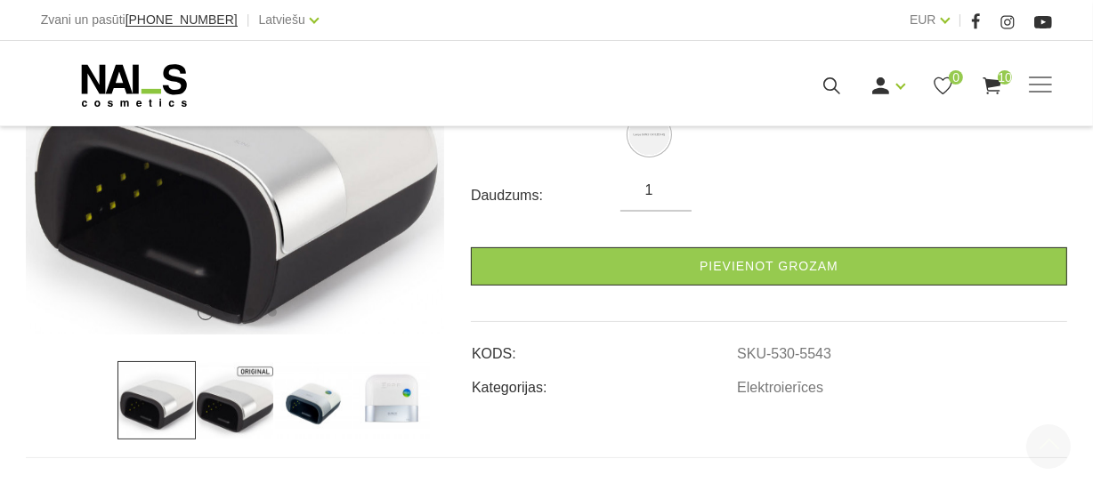
scroll to position [404, 0]
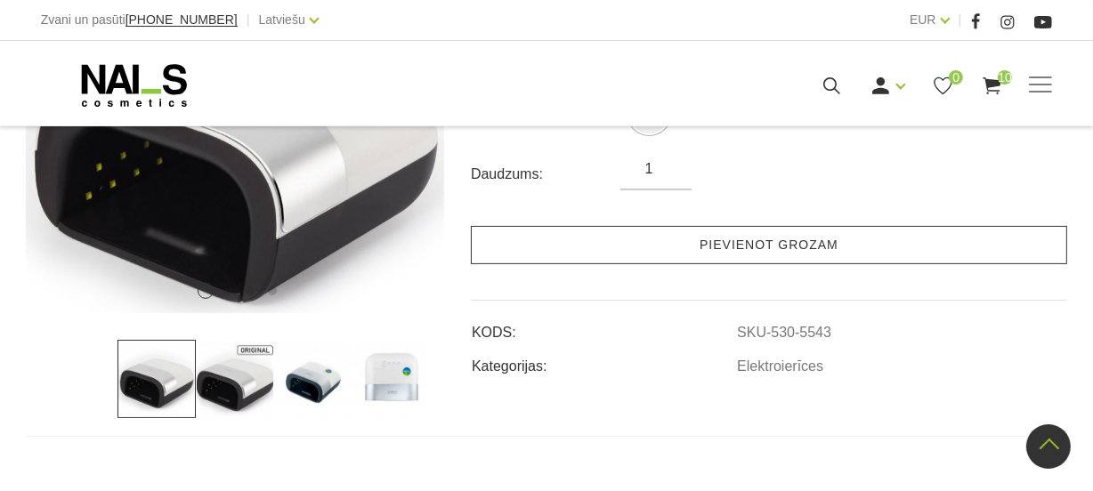
click at [796, 231] on link "Pievienot grozam" at bounding box center [769, 245] width 596 height 38
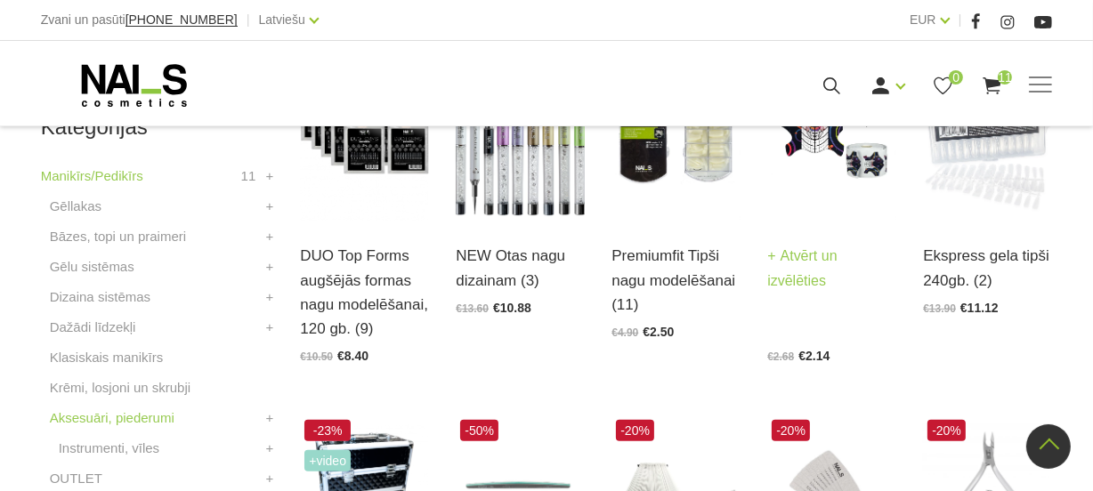
scroll to position [485, 0]
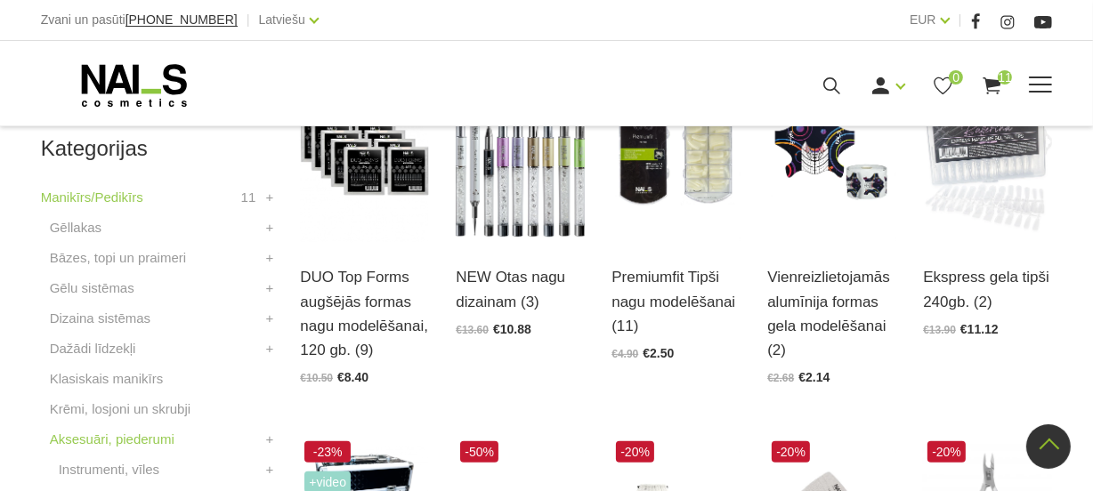
click at [825, 75] on icon at bounding box center [832, 86] width 22 height 22
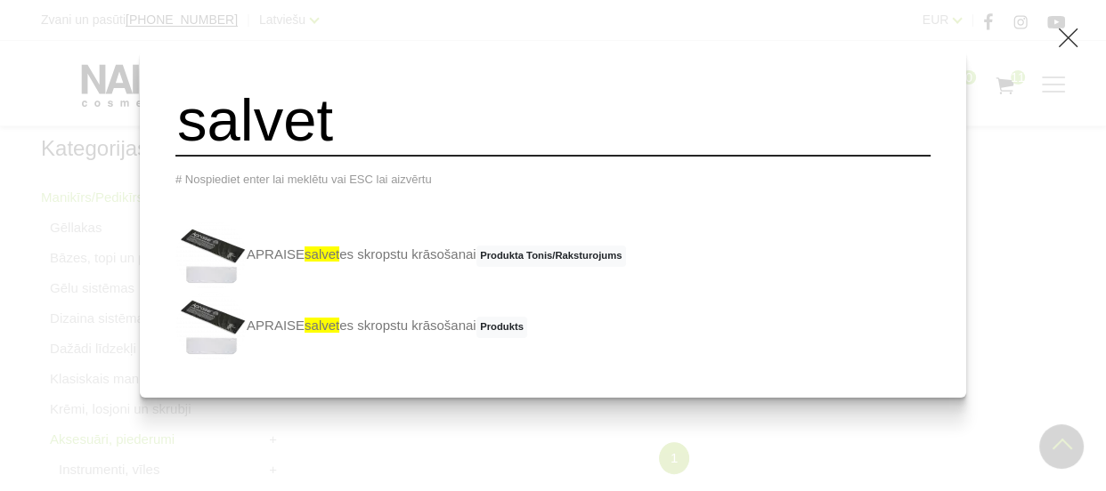
type input "salvetītes"
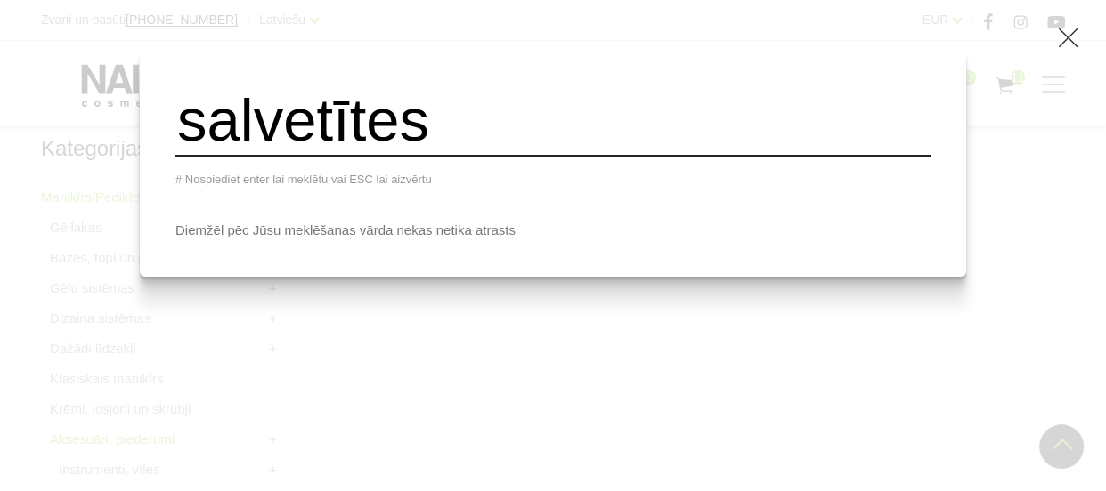
click at [1066, 41] on icon at bounding box center [1068, 38] width 22 height 22
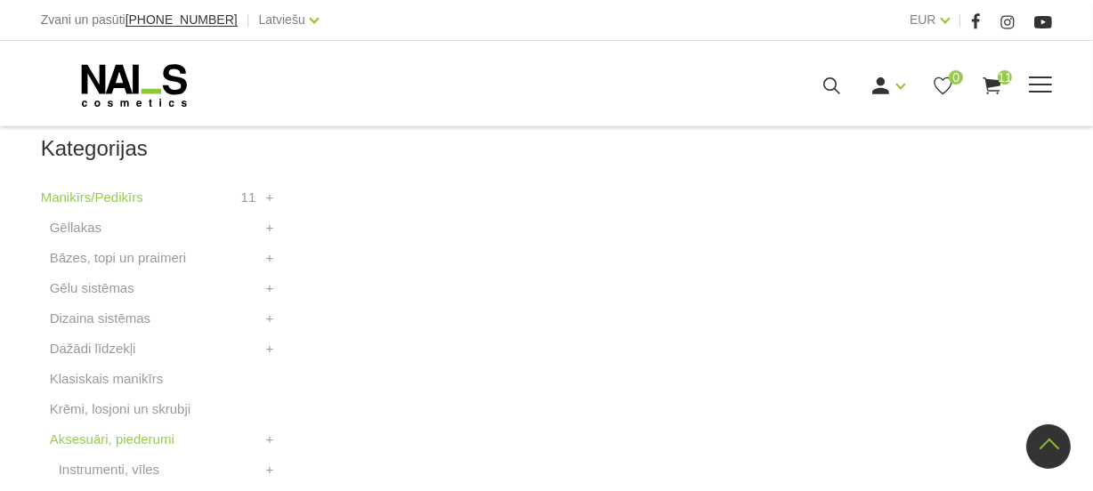
click at [1047, 85] on span at bounding box center [1040, 86] width 23 height 18
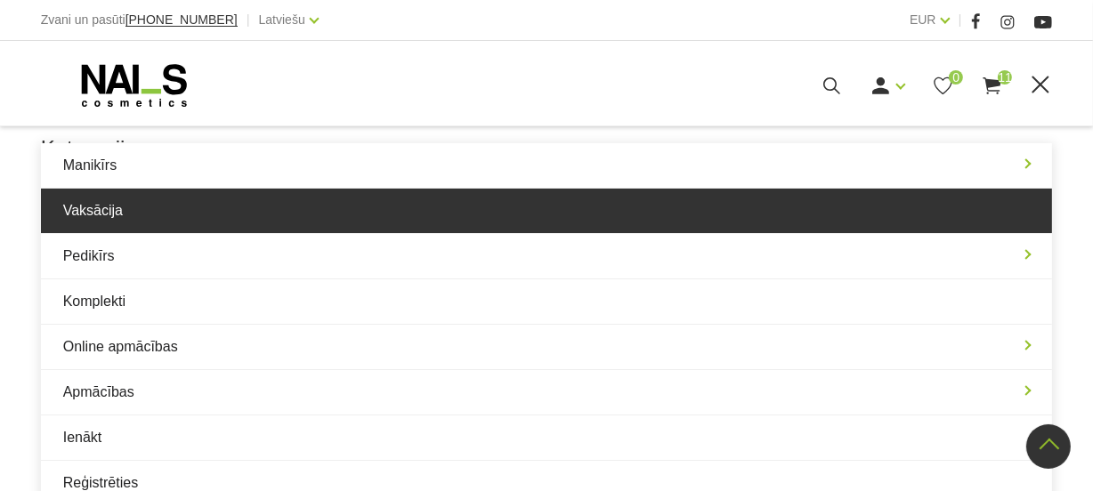
click at [126, 215] on link "Vaksācija" at bounding box center [547, 211] width 1012 height 45
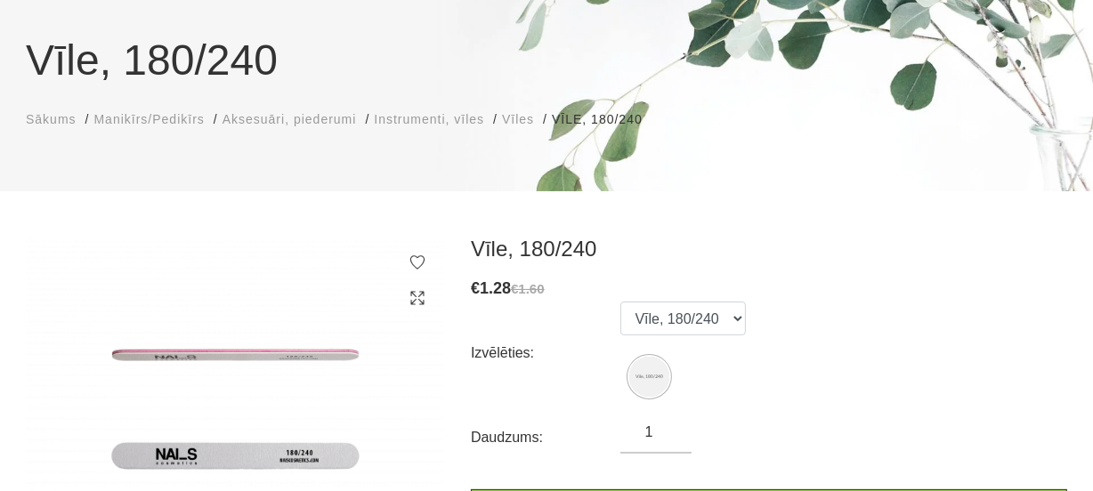
scroll to position [161, 0]
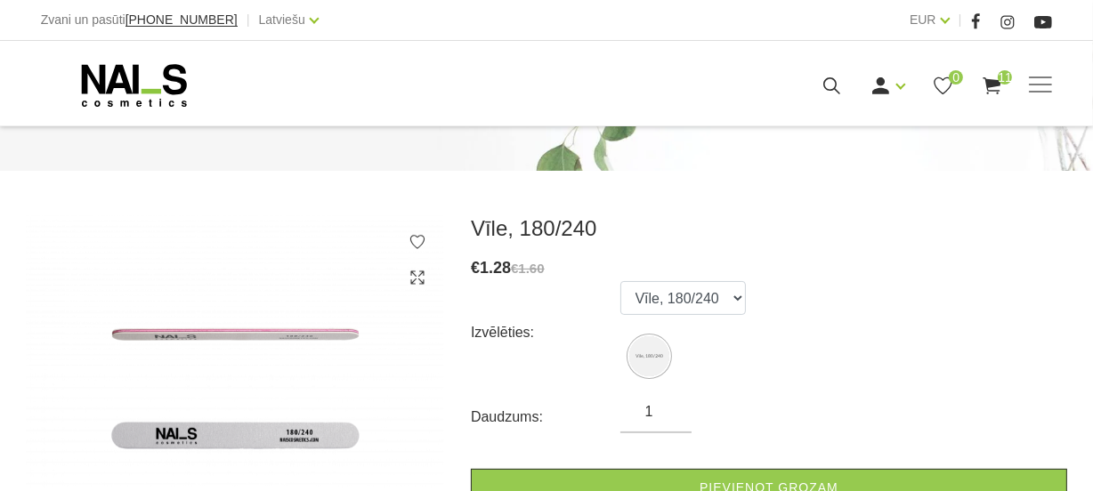
click at [650, 409] on input "1" at bounding box center [655, 411] width 71 height 21
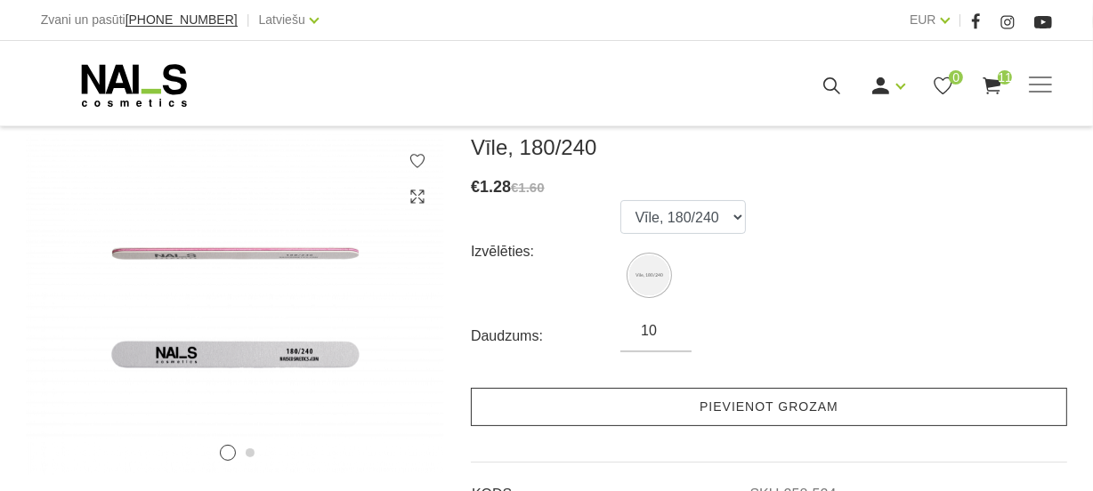
type input "10"
click at [645, 396] on link "Pievienot grozam" at bounding box center [769, 407] width 596 height 38
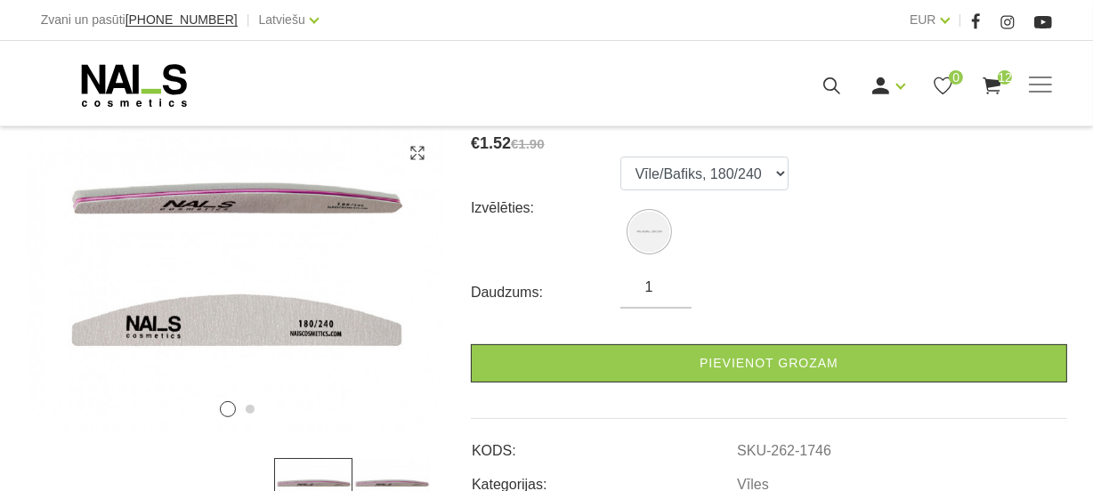
scroll to position [323, 0]
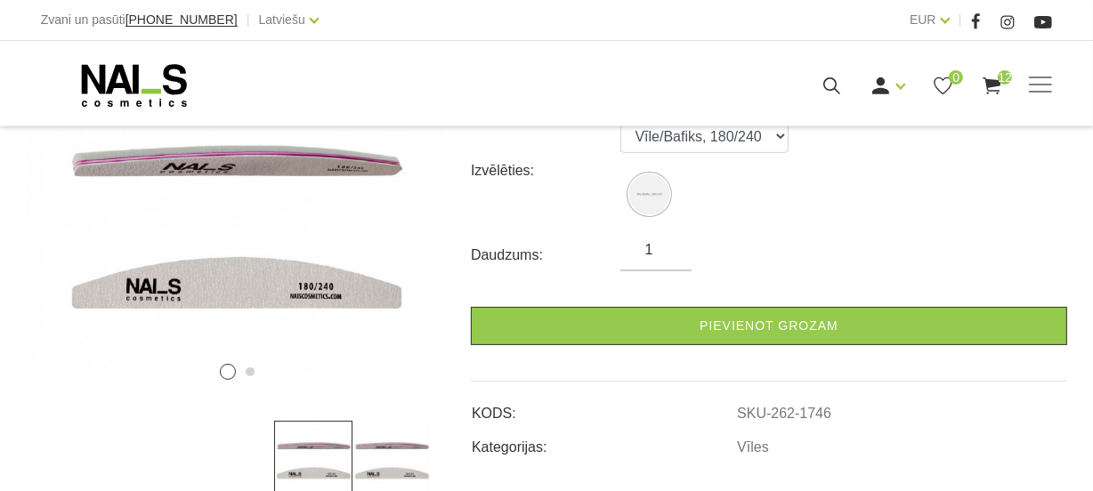
click at [661, 251] on input "1" at bounding box center [655, 249] width 71 height 21
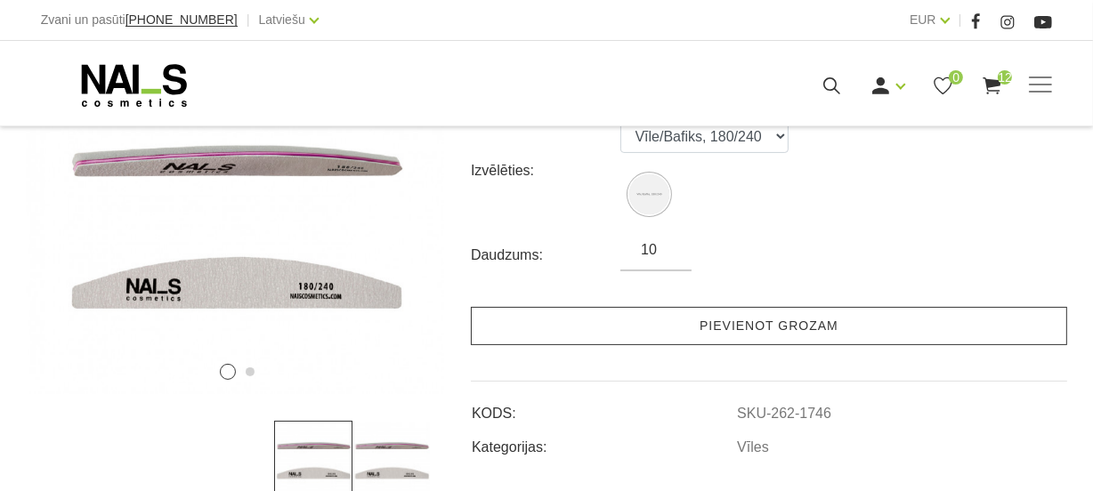
type input "10"
click at [670, 320] on link "Pievienot grozam" at bounding box center [769, 326] width 596 height 38
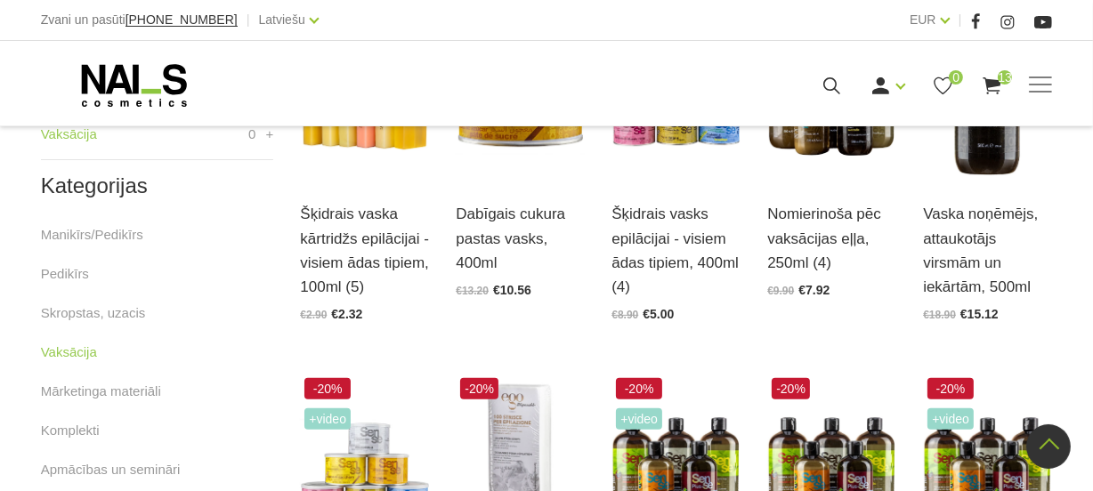
scroll to position [566, 0]
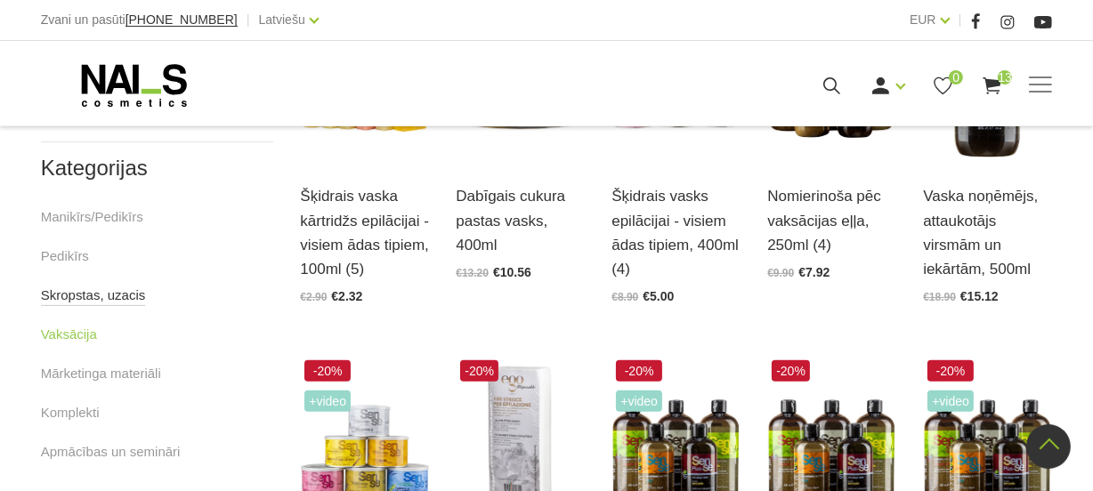
click at [99, 288] on link "Skropstas, uzacis" at bounding box center [93, 295] width 105 height 21
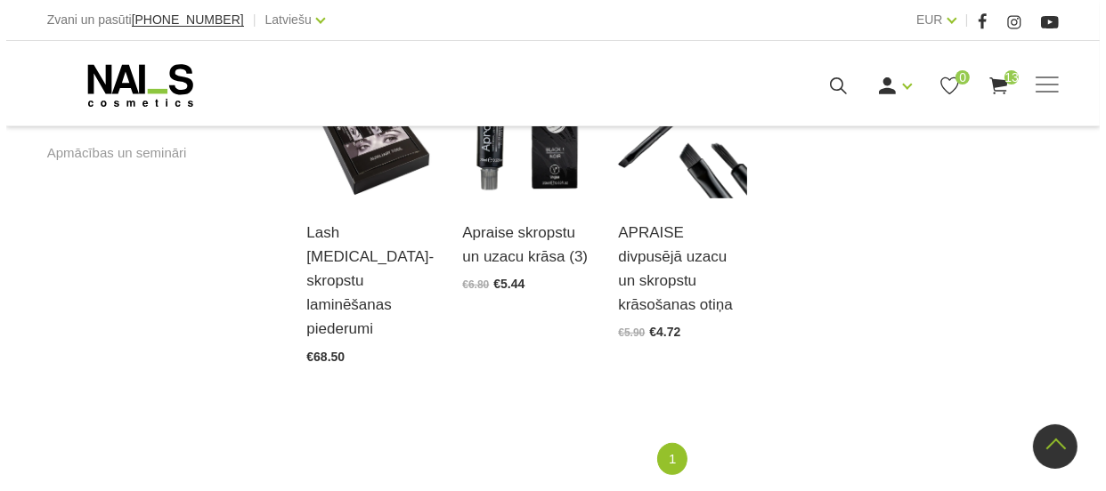
scroll to position [809, 0]
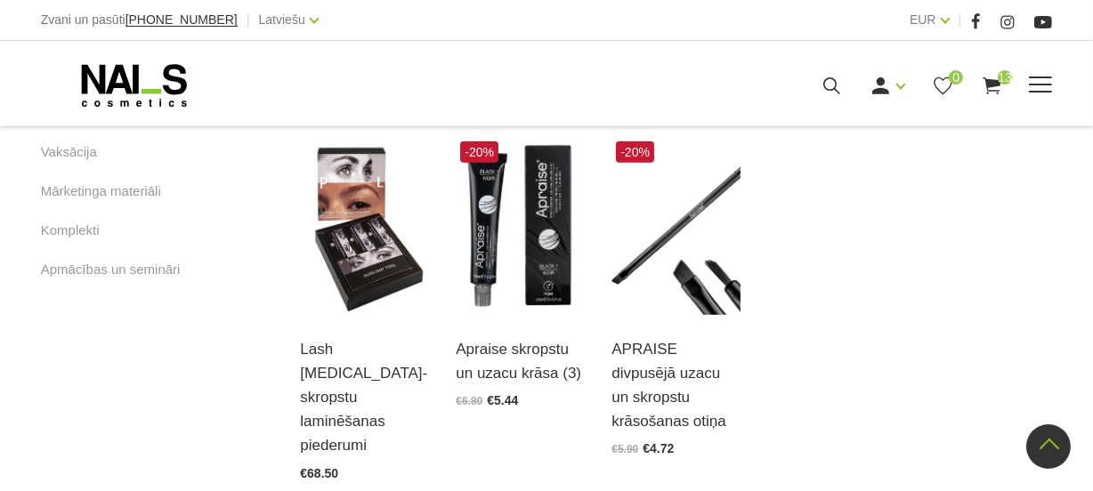
click at [992, 77] on icon at bounding box center [992, 86] width 22 height 22
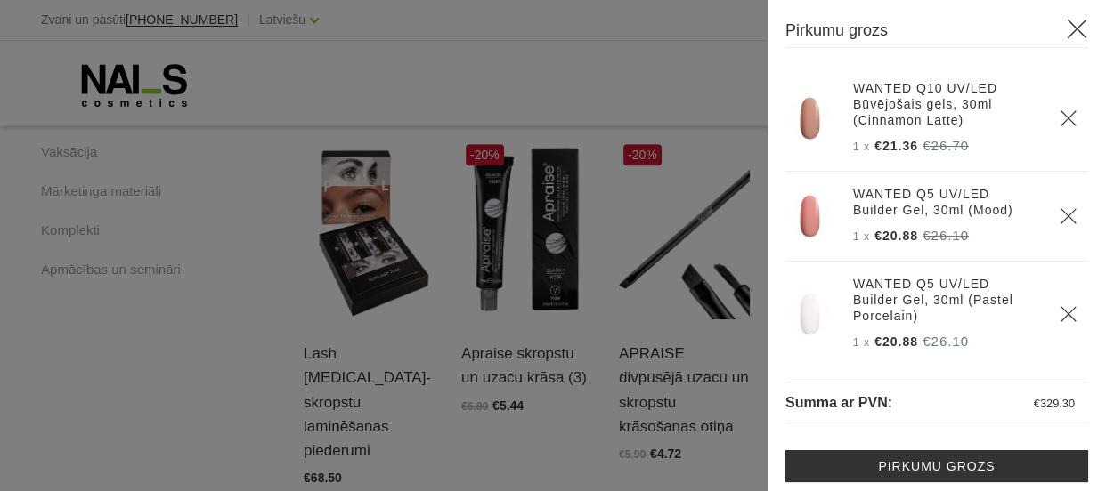
click at [947, 449] on div "WANTED Q10 UV/LED Būvējošais gels, 30ml (Cinnamon Latte) 1 x €21.36 €26.70" at bounding box center [936, 392] width 303 height 652
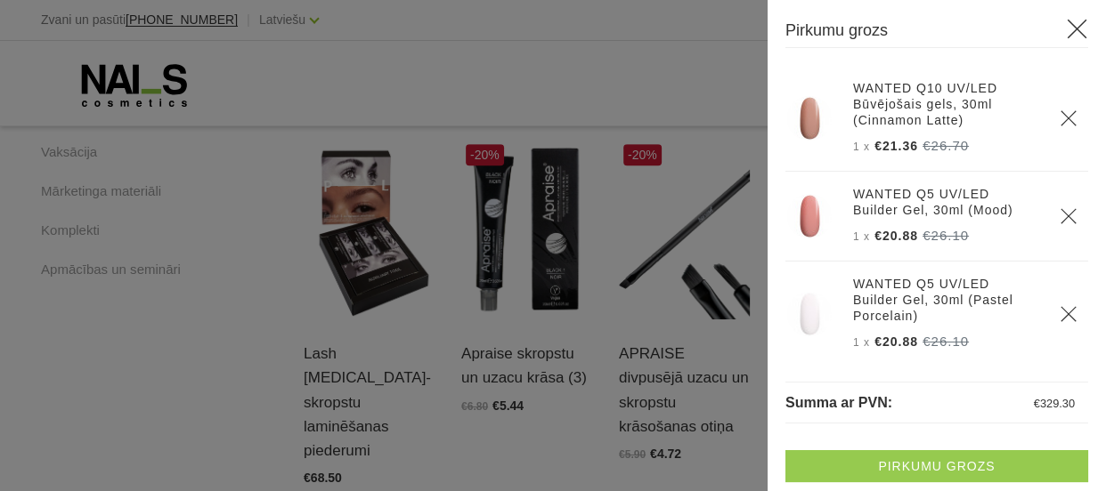
click at [947, 458] on link "Pirkumu grozs" at bounding box center [936, 466] width 303 height 32
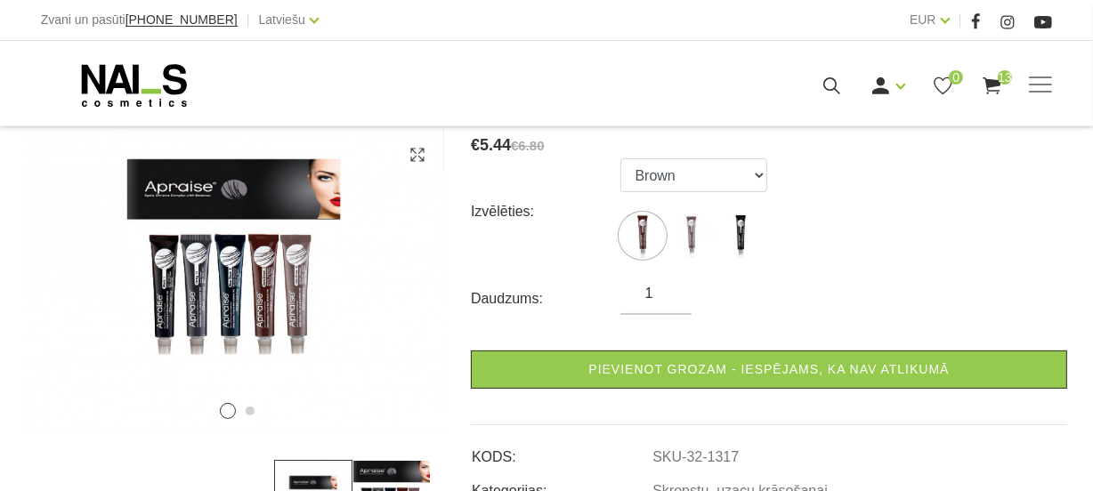
scroll to position [323, 0]
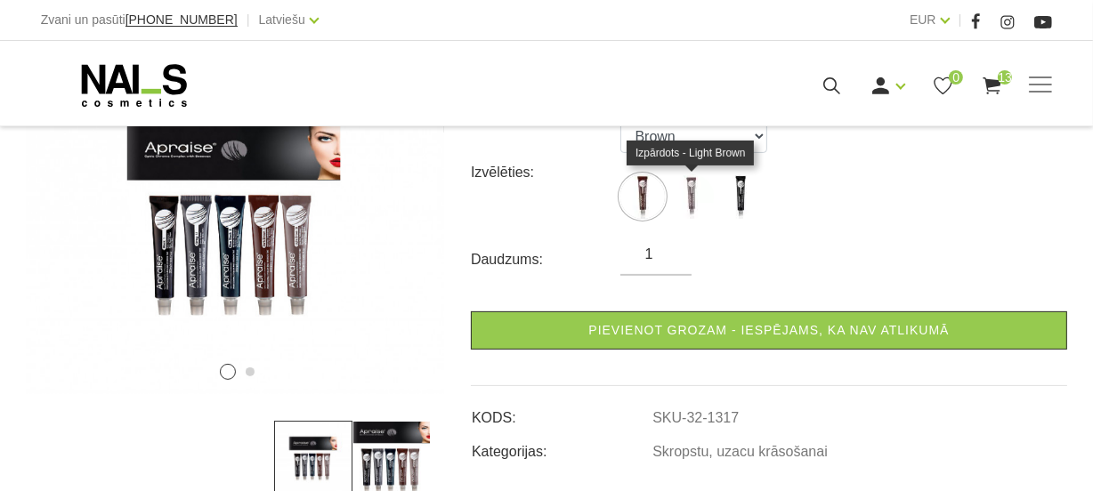
click at [693, 200] on img at bounding box center [691, 196] width 45 height 45
select select "1318"
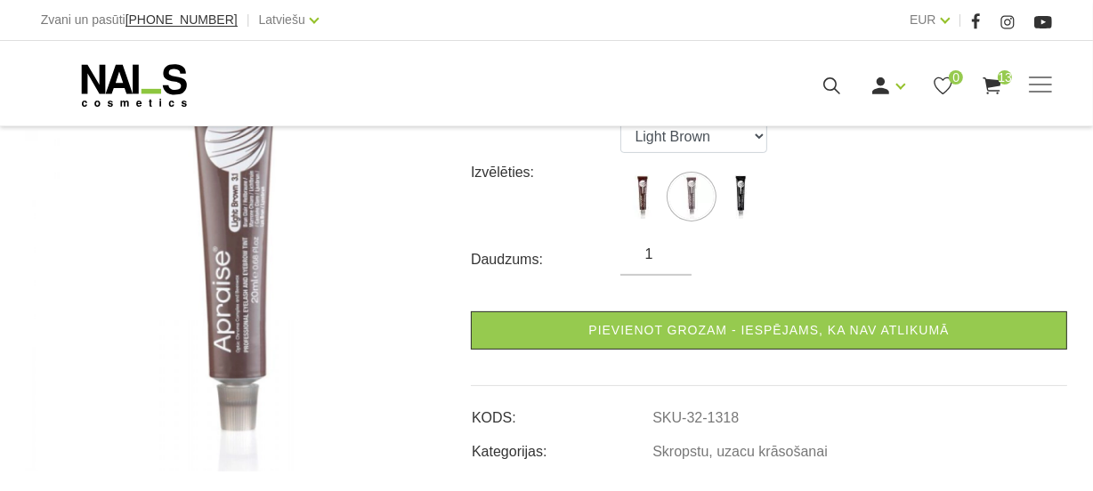
click at [667, 249] on input "1" at bounding box center [655, 254] width 71 height 21
click at [672, 250] on input "1" at bounding box center [655, 254] width 71 height 21
type input "2"
type input "1"
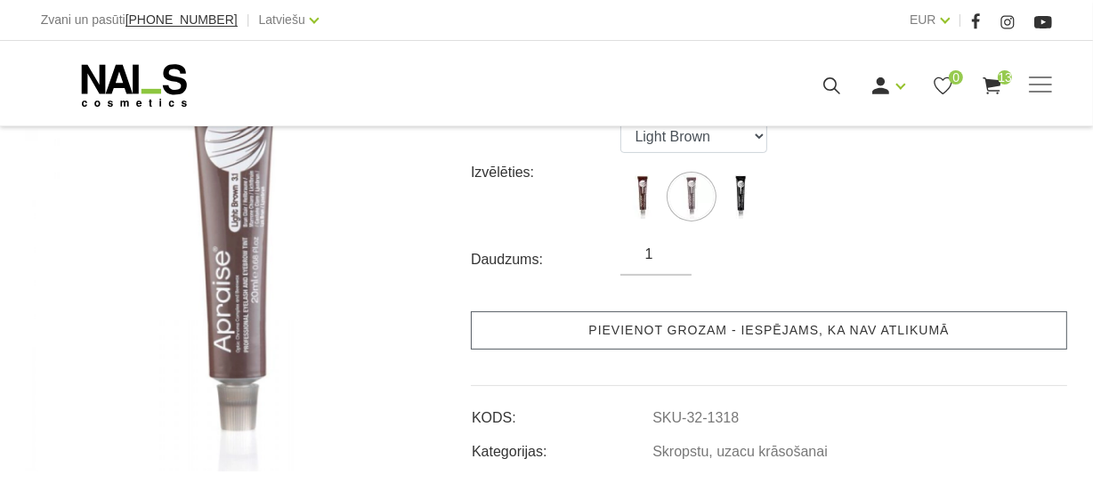
click at [701, 332] on link "Pievienot grozam - iespējams, ka nav atlikumā" at bounding box center [769, 331] width 596 height 38
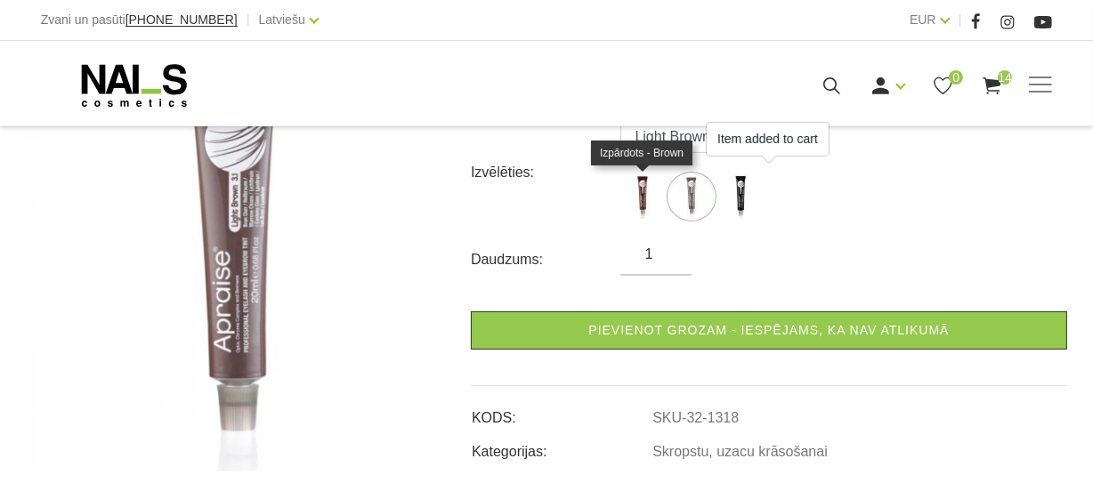
click at [645, 195] on img at bounding box center [642, 196] width 45 height 45
select select "1317"
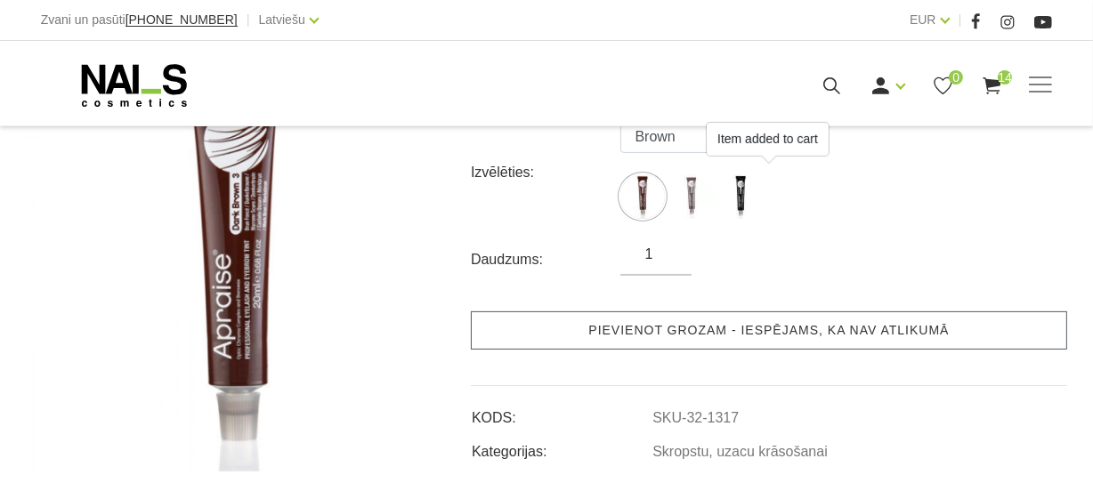
click at [734, 325] on link "Pievienot grozam - iespējams, ka nav atlikumā" at bounding box center [769, 331] width 596 height 38
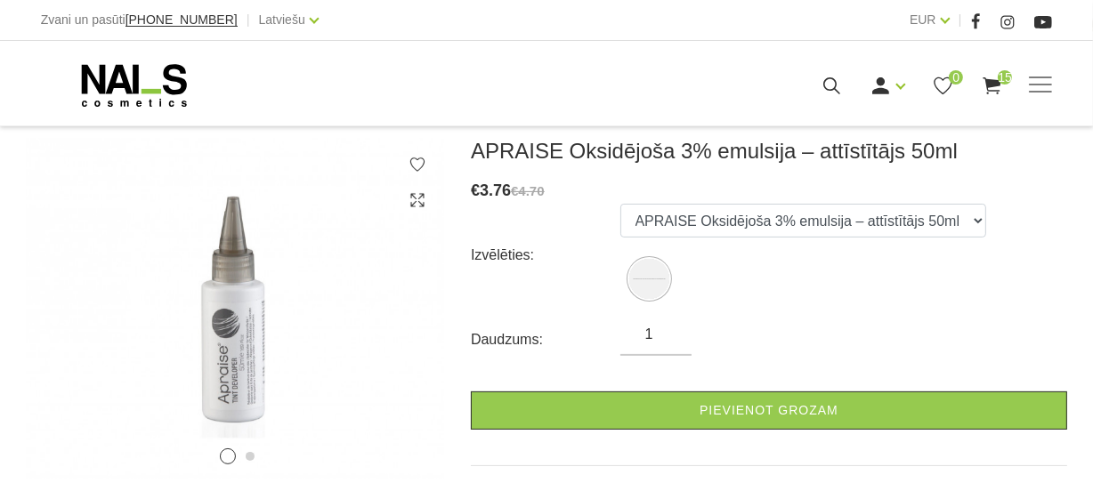
scroll to position [242, 0]
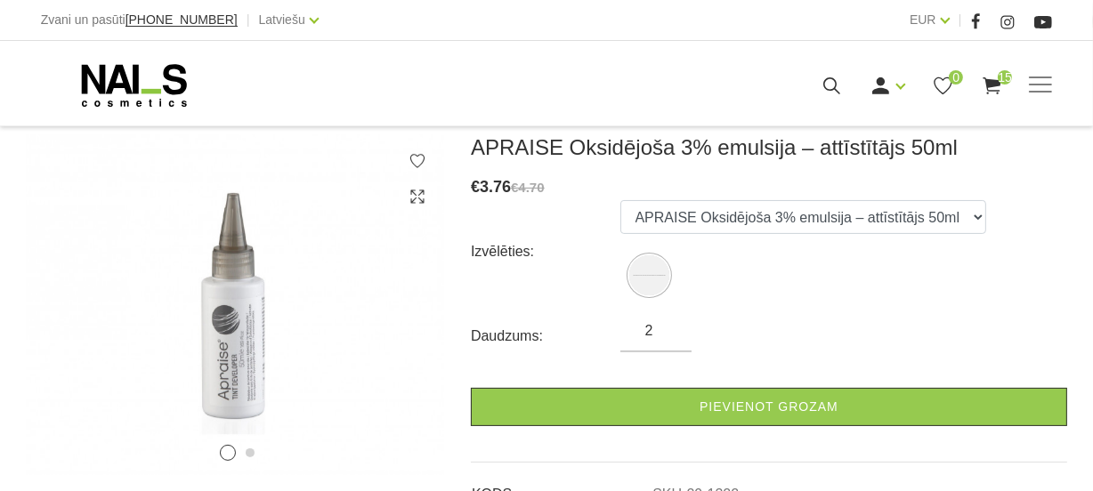
type input "2"
click at [673, 322] on input "2" at bounding box center [655, 330] width 71 height 21
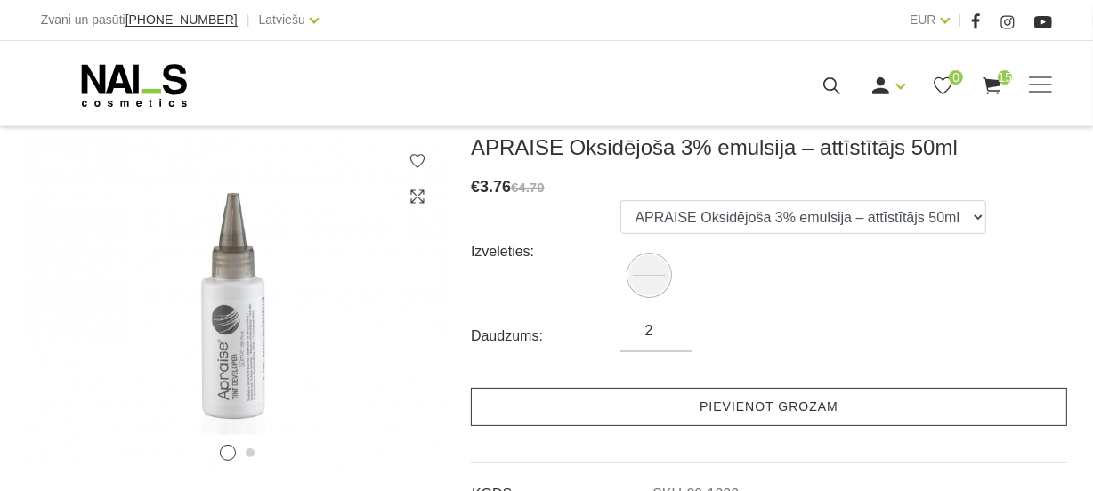
click at [709, 395] on link "Pievienot grozam" at bounding box center [769, 407] width 596 height 38
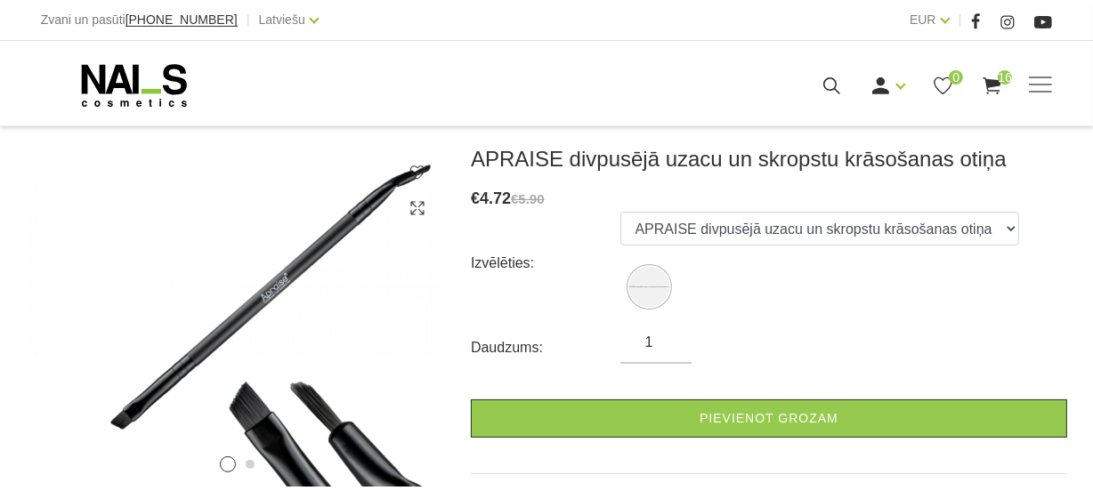
scroll to position [323, 0]
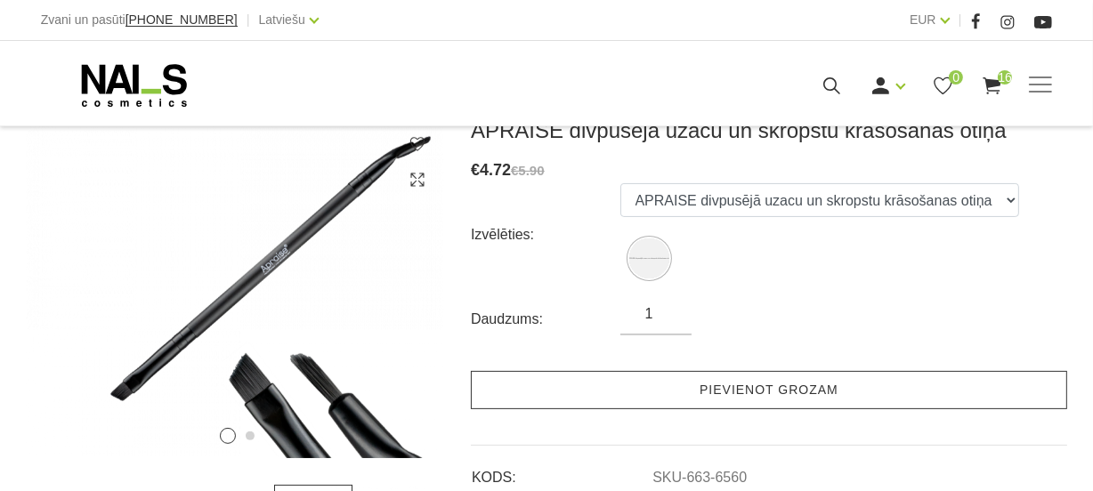
click at [679, 371] on link "Pievienot grozam" at bounding box center [769, 390] width 596 height 38
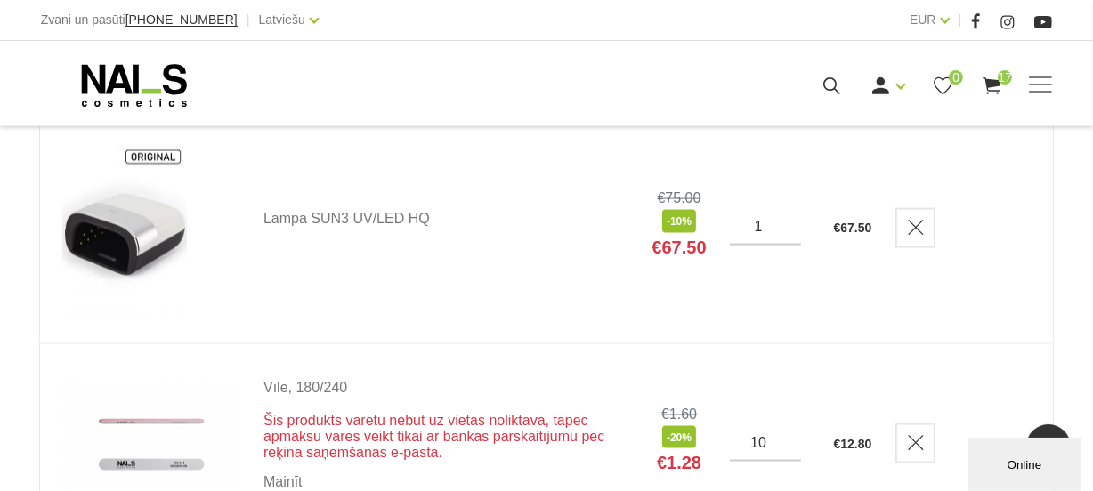
scroll to position [2265, 0]
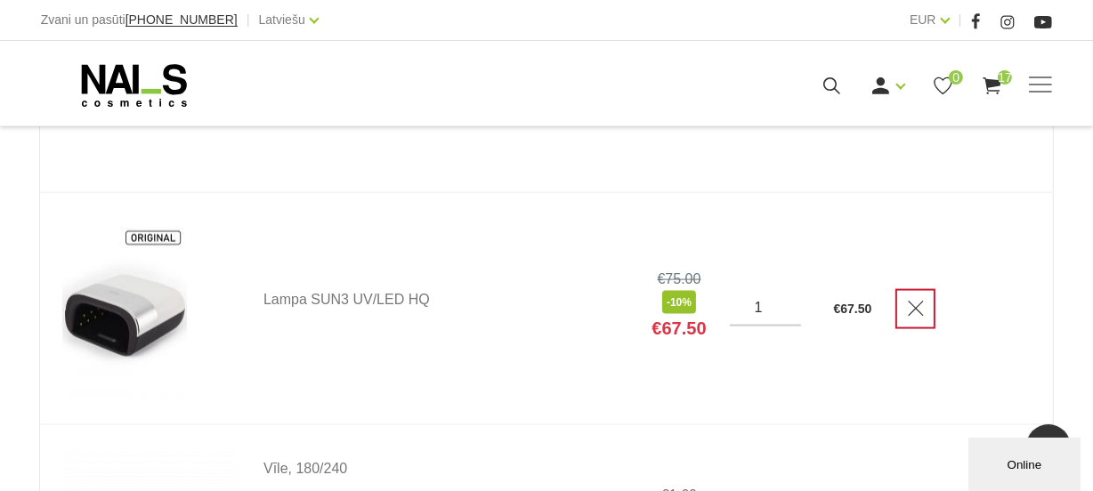
click at [916, 305] on icon "Delete" at bounding box center [916, 309] width 18 height 18
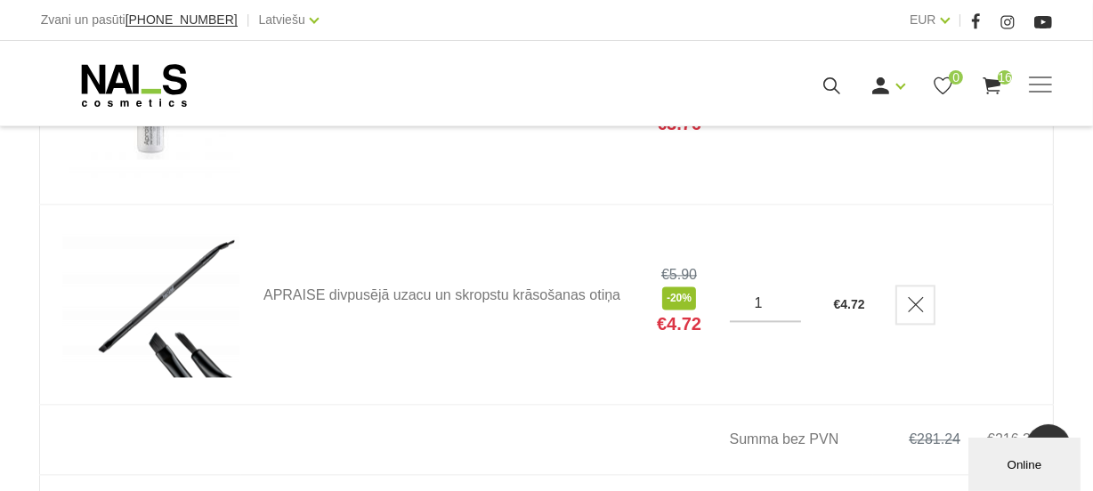
scroll to position [3803, 0]
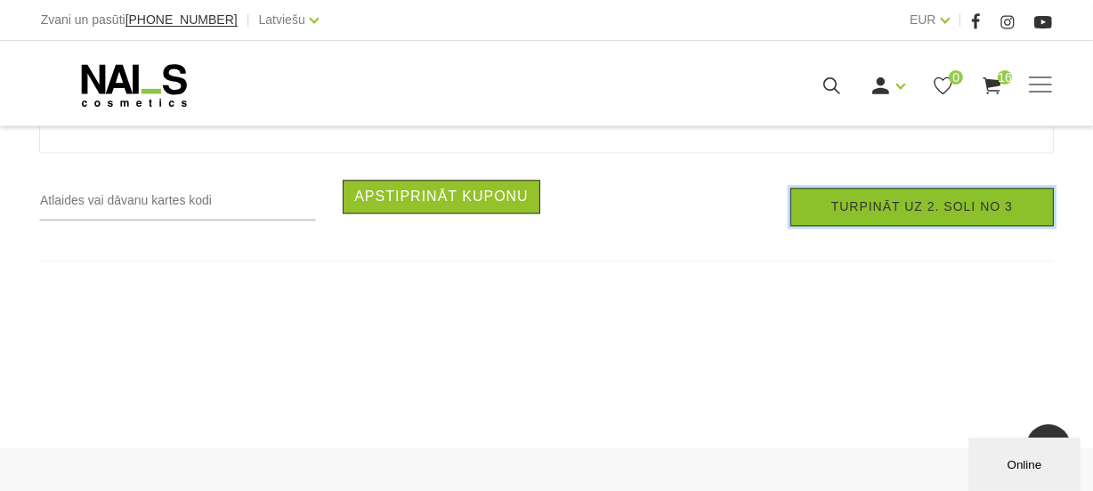
click at [1008, 217] on link "Turpināt uz 2. soli no 3" at bounding box center [921, 207] width 263 height 38
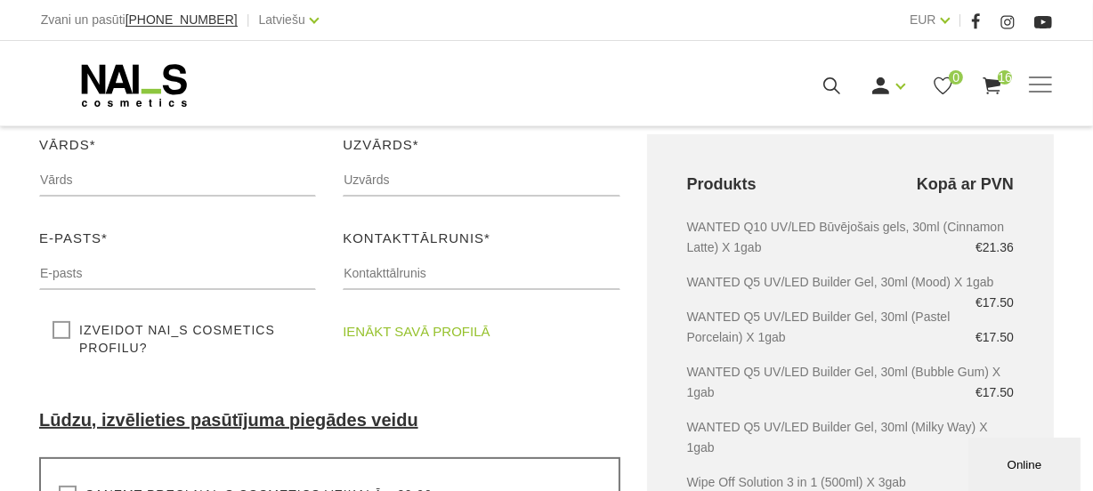
scroll to position [323, 0]
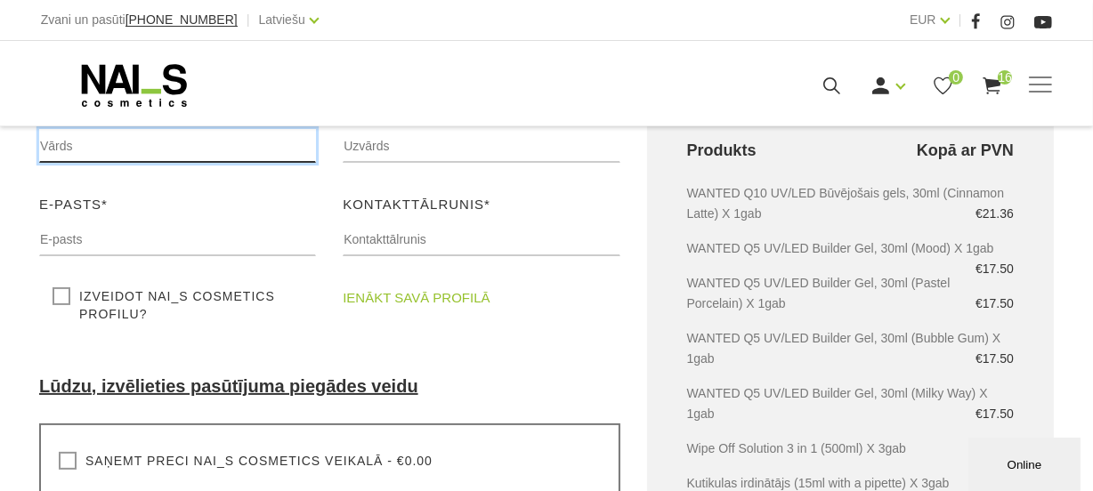
click at [192, 147] on input "text" at bounding box center [177, 146] width 277 height 34
type input "Canella"
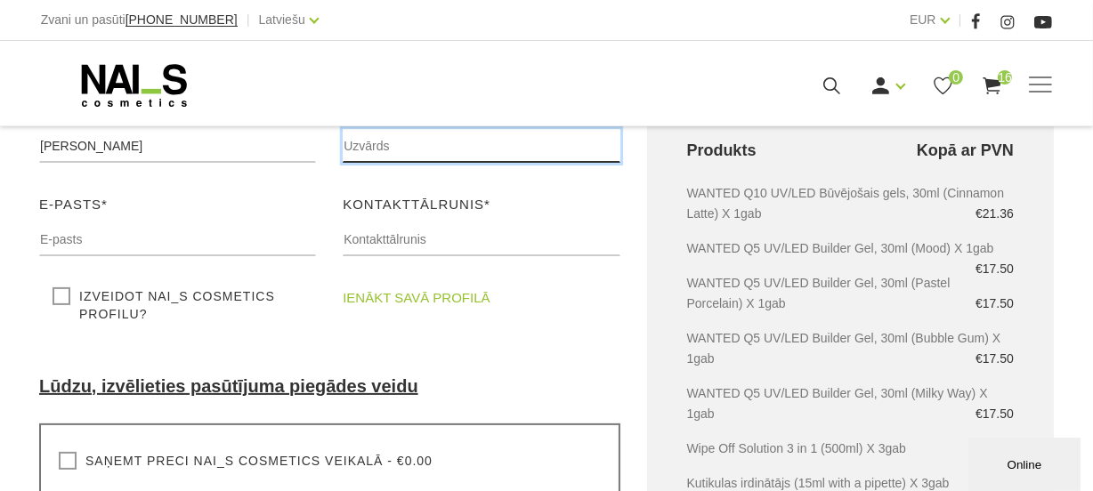
click at [376, 149] on input "text" at bounding box center [481, 146] width 277 height 34
type input "Saldus"
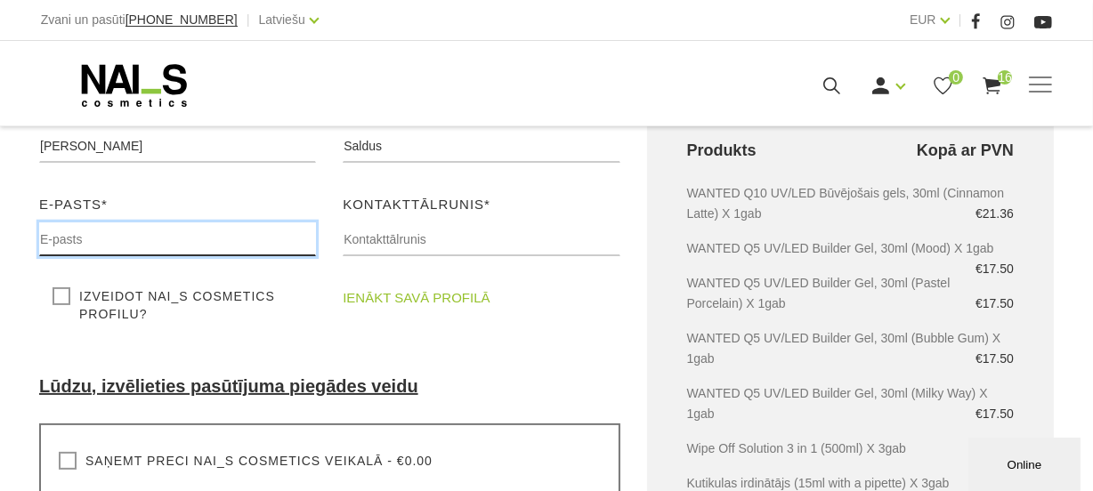
click at [134, 232] on input "text" at bounding box center [177, 240] width 277 height 34
type input "[EMAIL_ADDRESS][DOMAIN_NAME]"
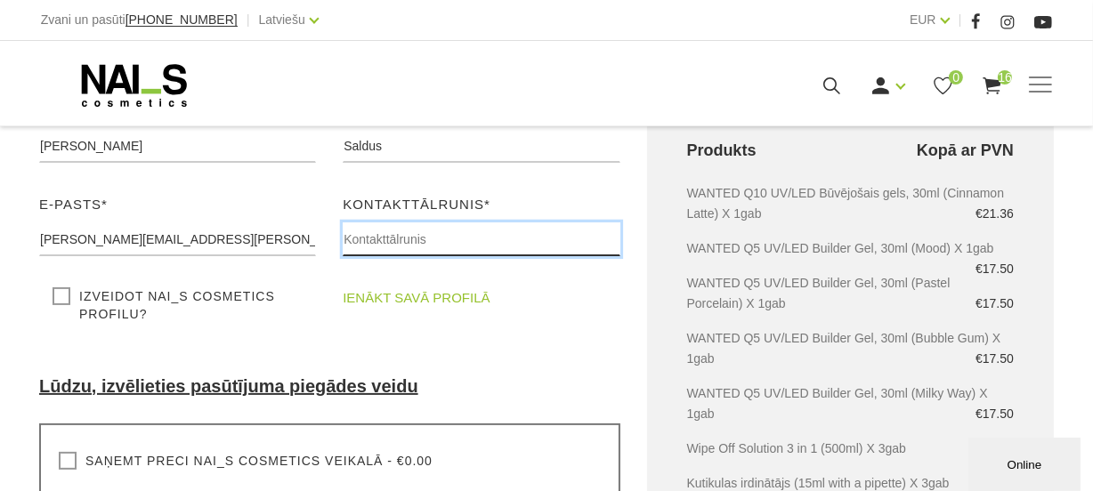
click at [413, 242] on input "text" at bounding box center [481, 240] width 277 height 34
type input "20233454"
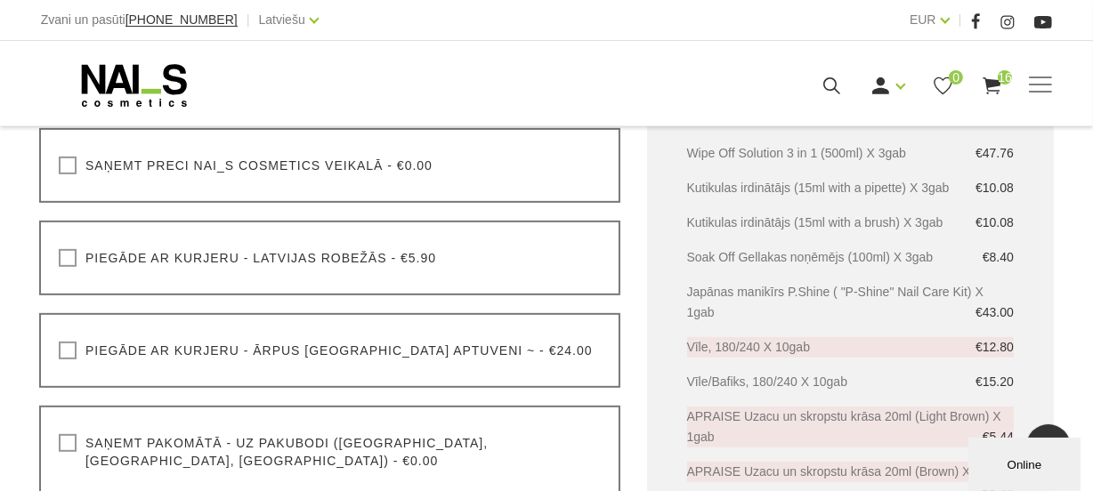
scroll to position [647, 0]
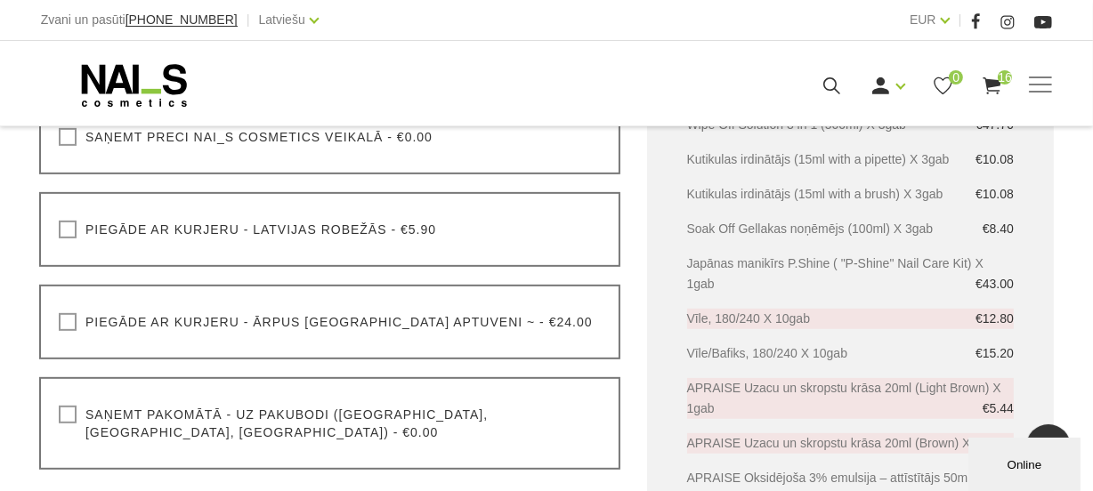
click at [191, 229] on label "Piegāde ar kurjeru - Latvijas robežās - €5.90" at bounding box center [247, 230] width 377 height 18
click at [0, 0] on input "Piegāde ar kurjeru - Latvijas robežās - €5.90" at bounding box center [0, 0] width 0 height 0
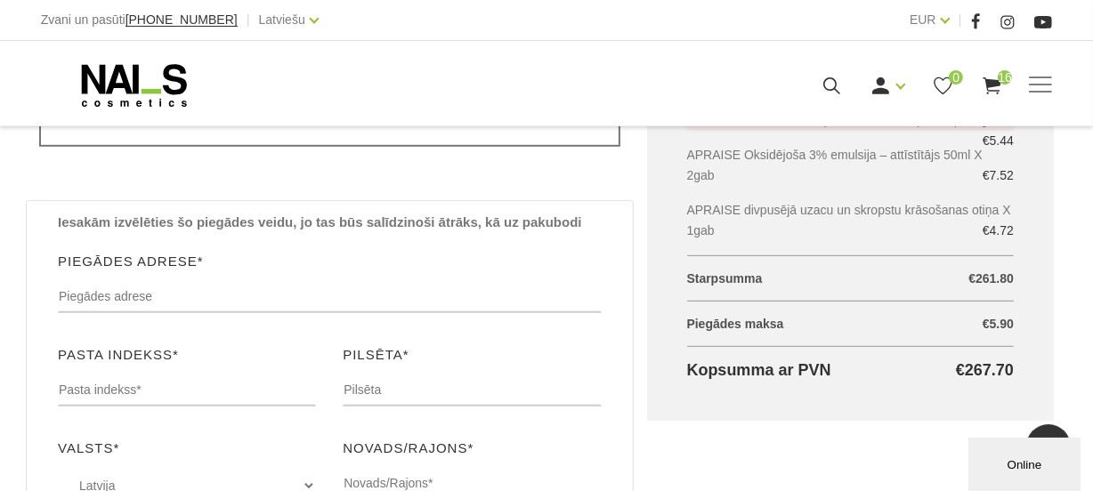
scroll to position [1051, 0]
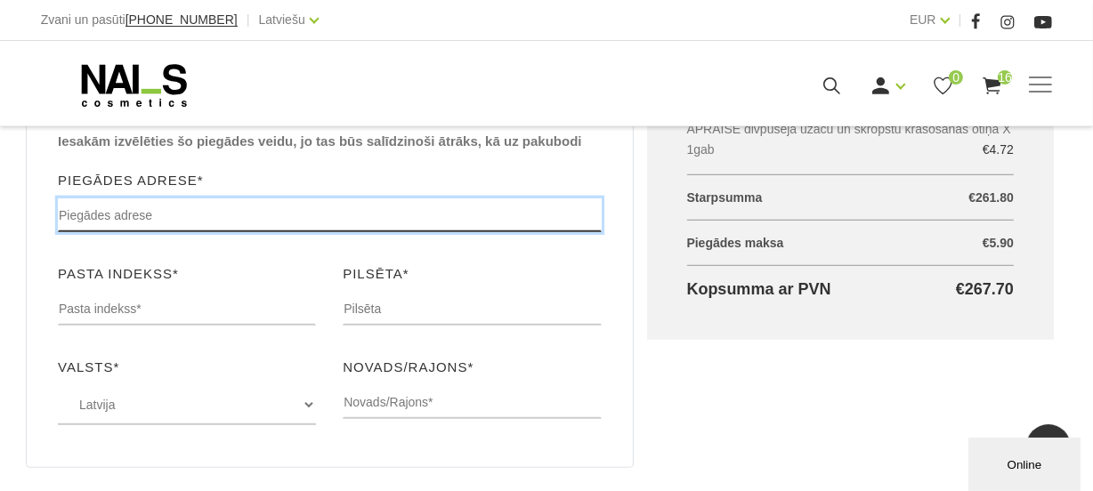
click at [202, 198] on input "text" at bounding box center [330, 215] width 544 height 34
type input "[STREET_ADDRESS] (TC [GEOGRAPHIC_DATA])"
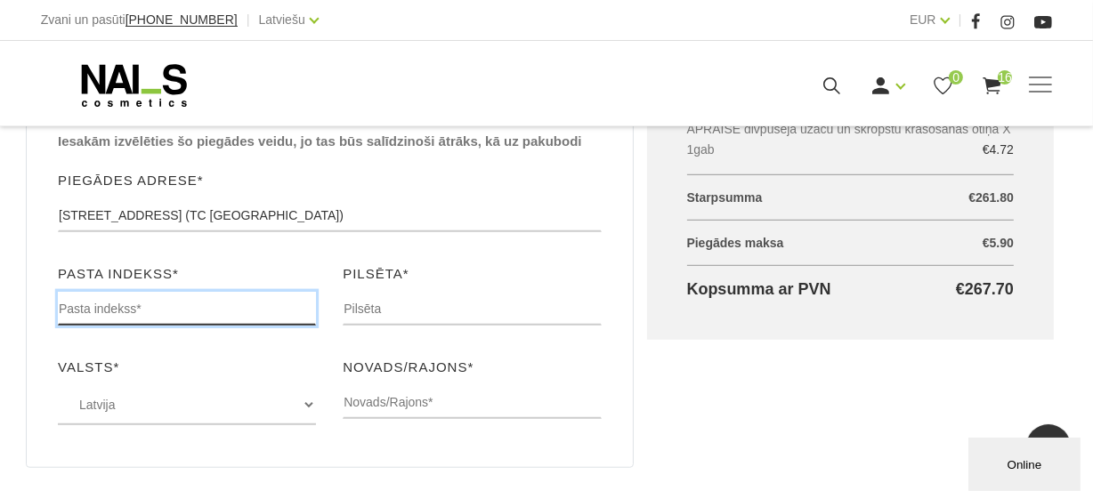
click at [184, 292] on input "text" at bounding box center [187, 309] width 258 height 34
type input "3801"
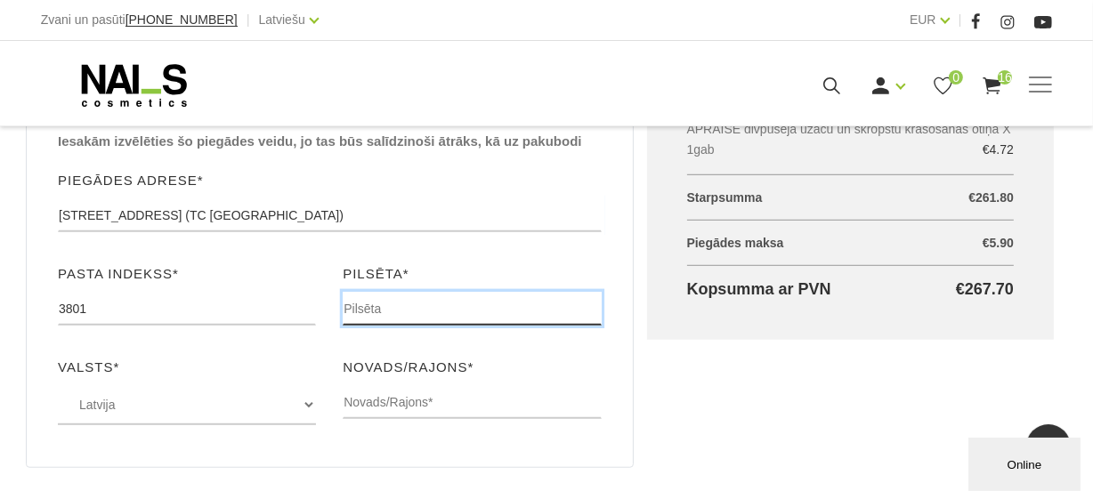
click at [356, 293] on input "text" at bounding box center [472, 309] width 258 height 34
type input "Saldus"
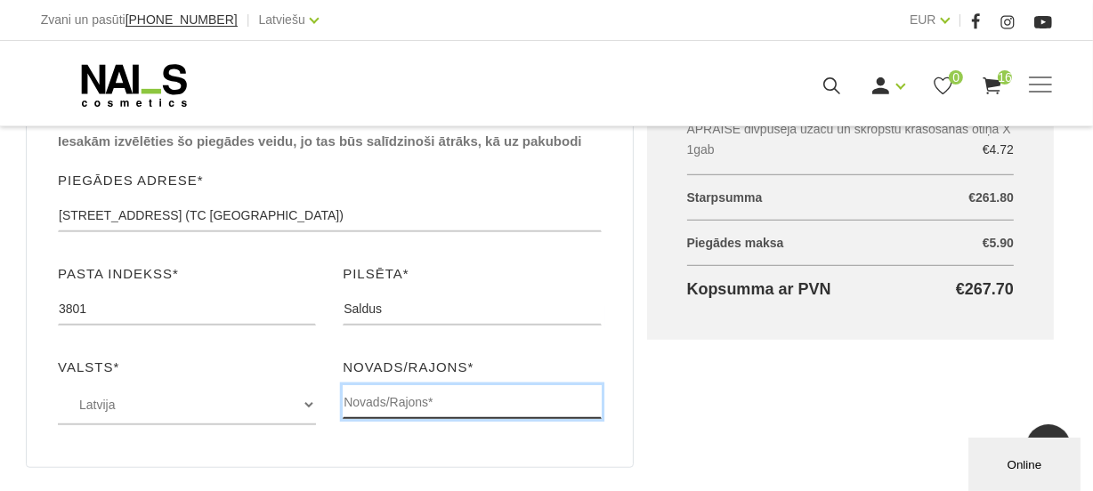
click at [458, 385] on input "text" at bounding box center [472, 402] width 258 height 34
type input "[GEOGRAPHIC_DATA]"
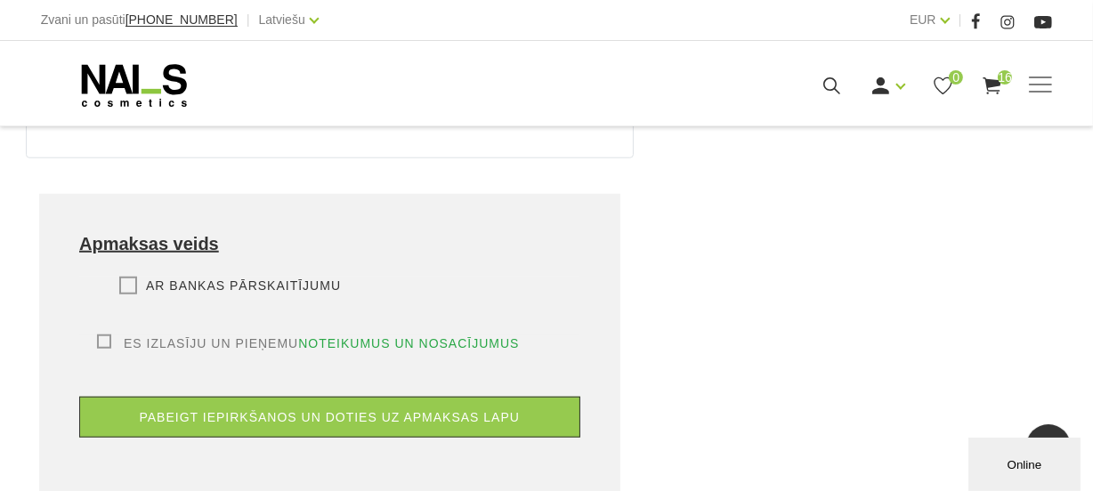
scroll to position [1456, 0]
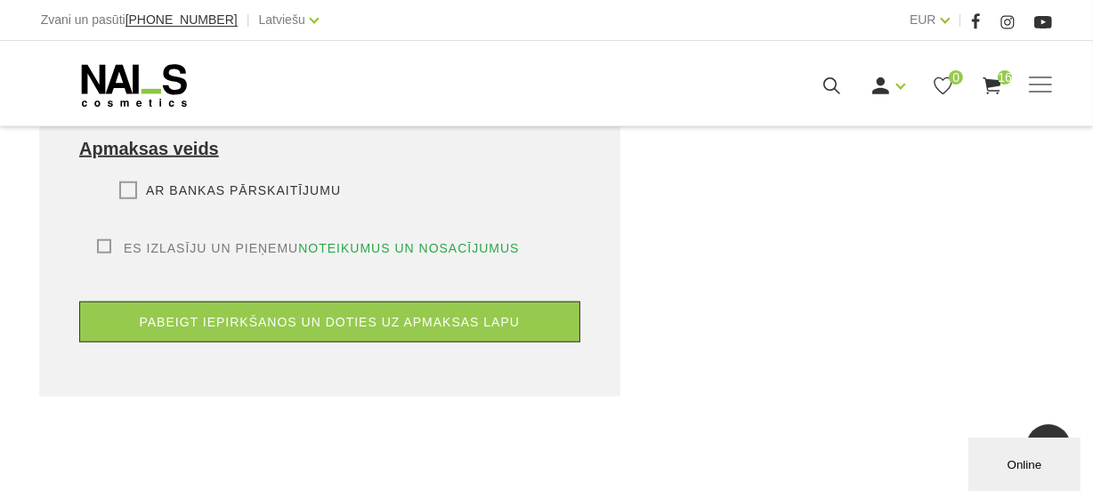
click at [123, 182] on label "Ar bankas pārskaitījumu" at bounding box center [230, 191] width 222 height 18
click at [0, 0] on input "Ar bankas pārskaitījumu" at bounding box center [0, 0] width 0 height 0
click at [111, 239] on label "Es izlasīju un pieņemu noteikumus un nosacījumus" at bounding box center [308, 248] width 423 height 18
click at [0, 0] on input "Es izlasīju un pieņemu noteikumus un nosacījumus" at bounding box center [0, 0] width 0 height 0
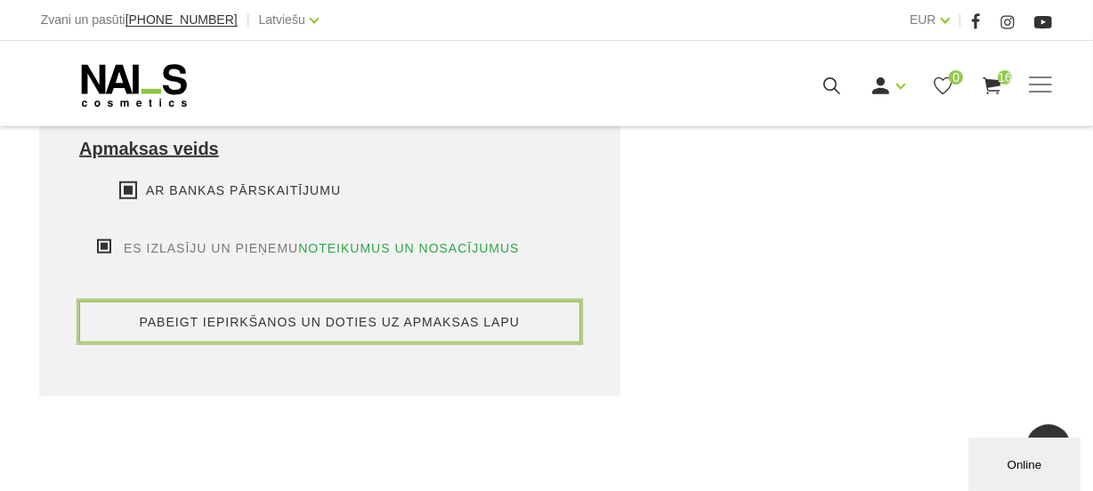
click at [226, 306] on button "pabeigt iepirkšanos un doties uz apmaksas lapu" at bounding box center [329, 322] width 501 height 41
